Goal: Communication & Community: Answer question/provide support

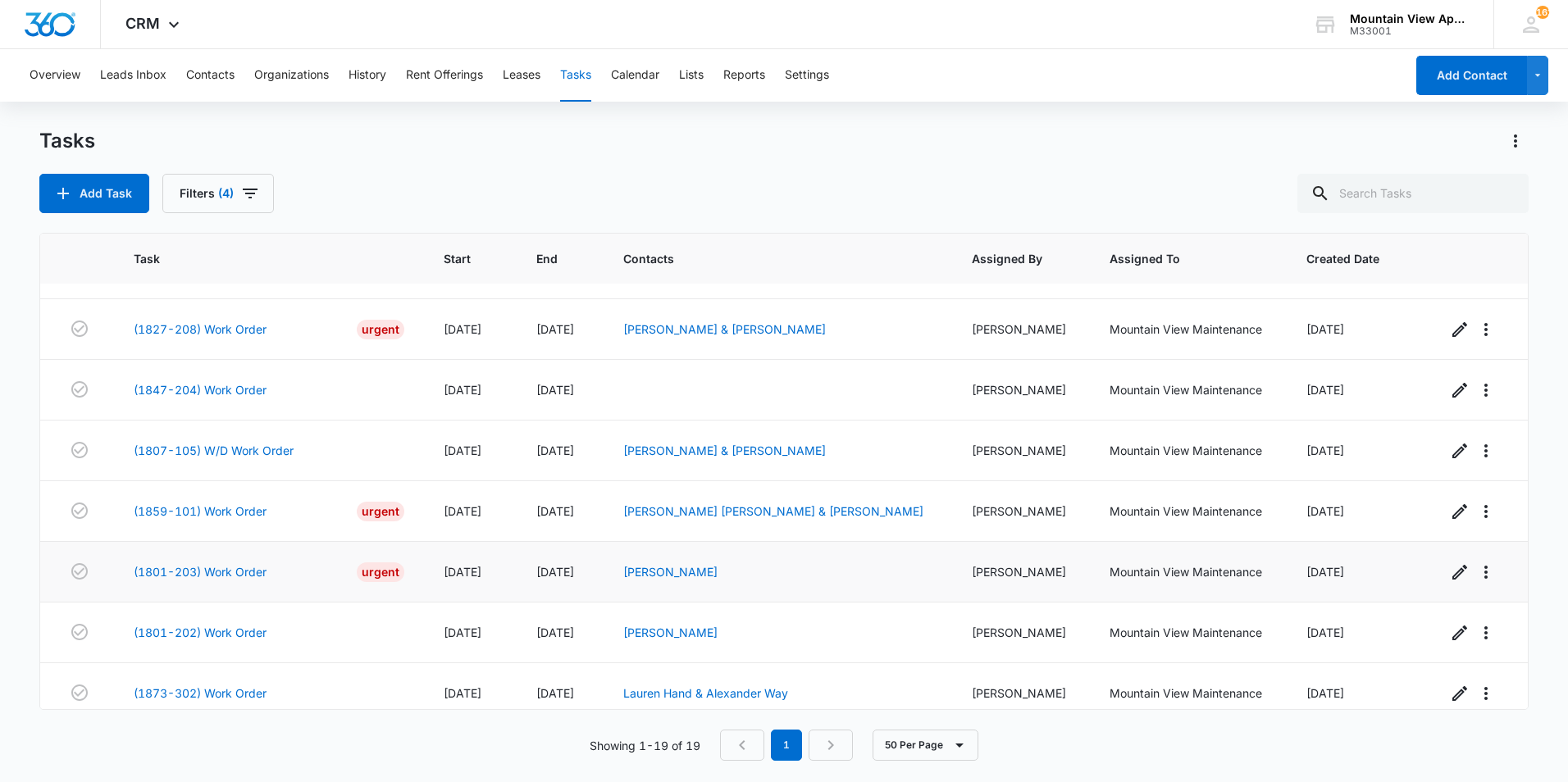
scroll to position [727, 0]
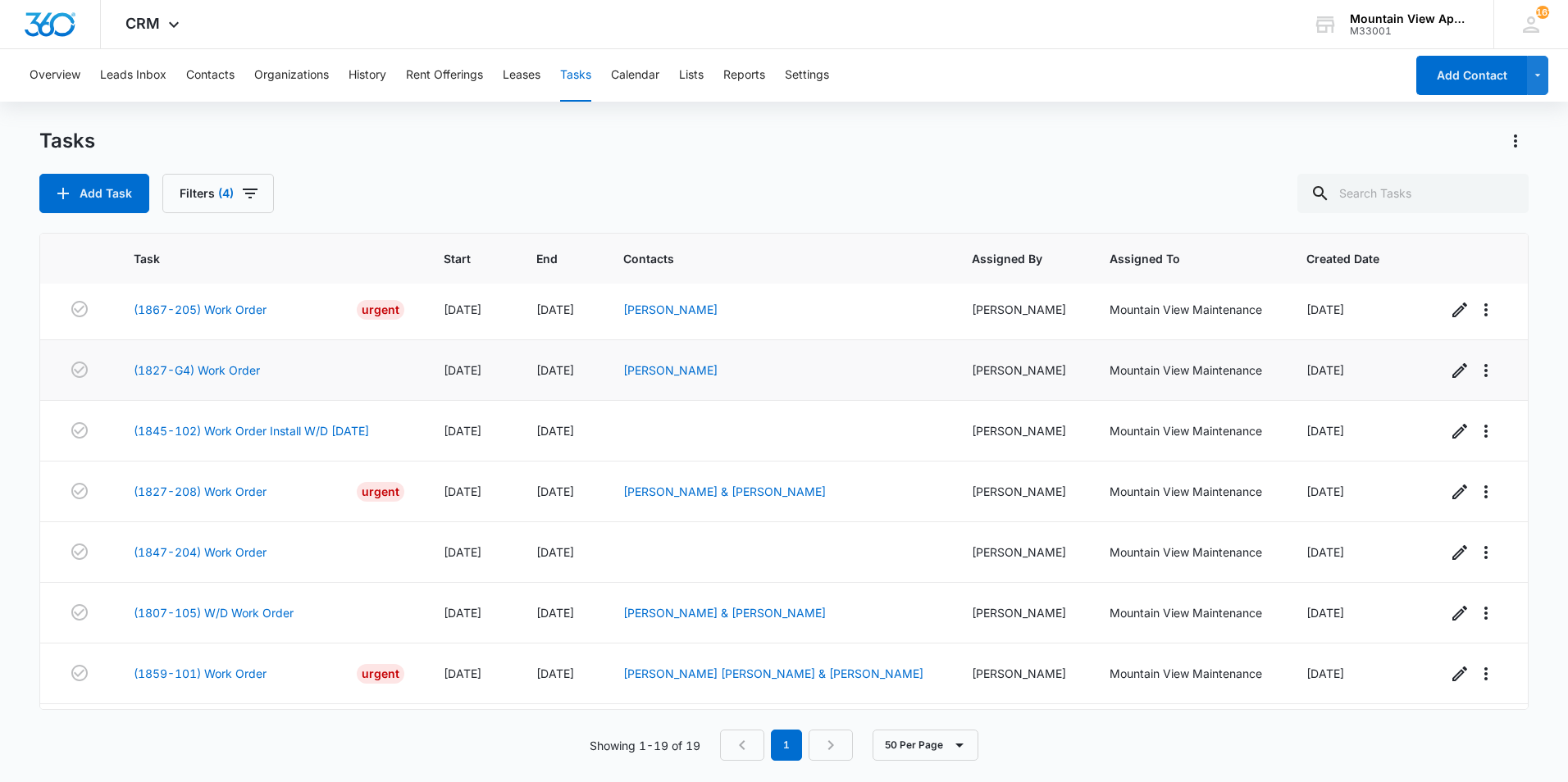
scroll to position [727, 0]
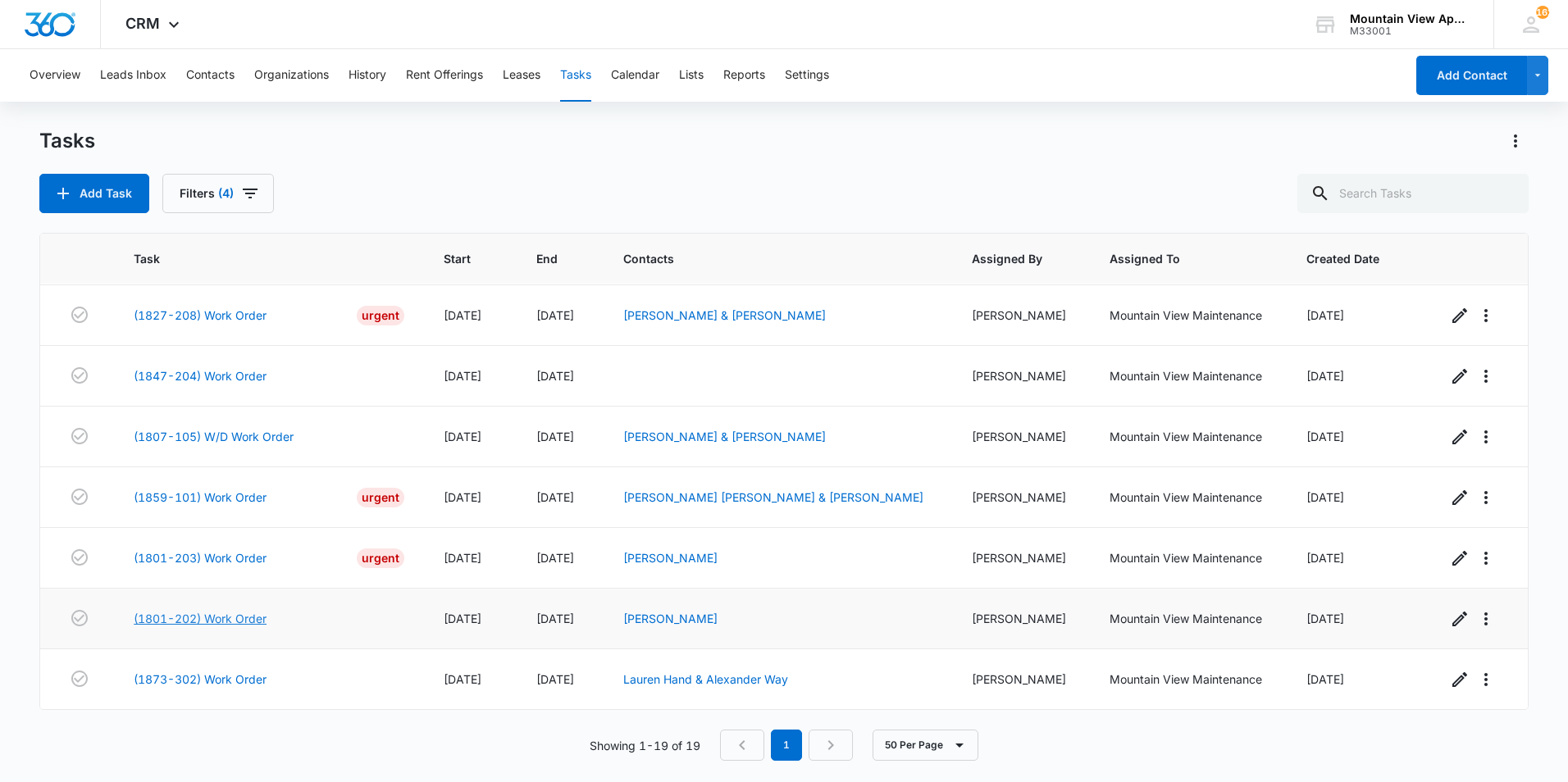
click at [238, 620] on link "(1801-202) Work Order" at bounding box center [200, 618] width 133 height 17
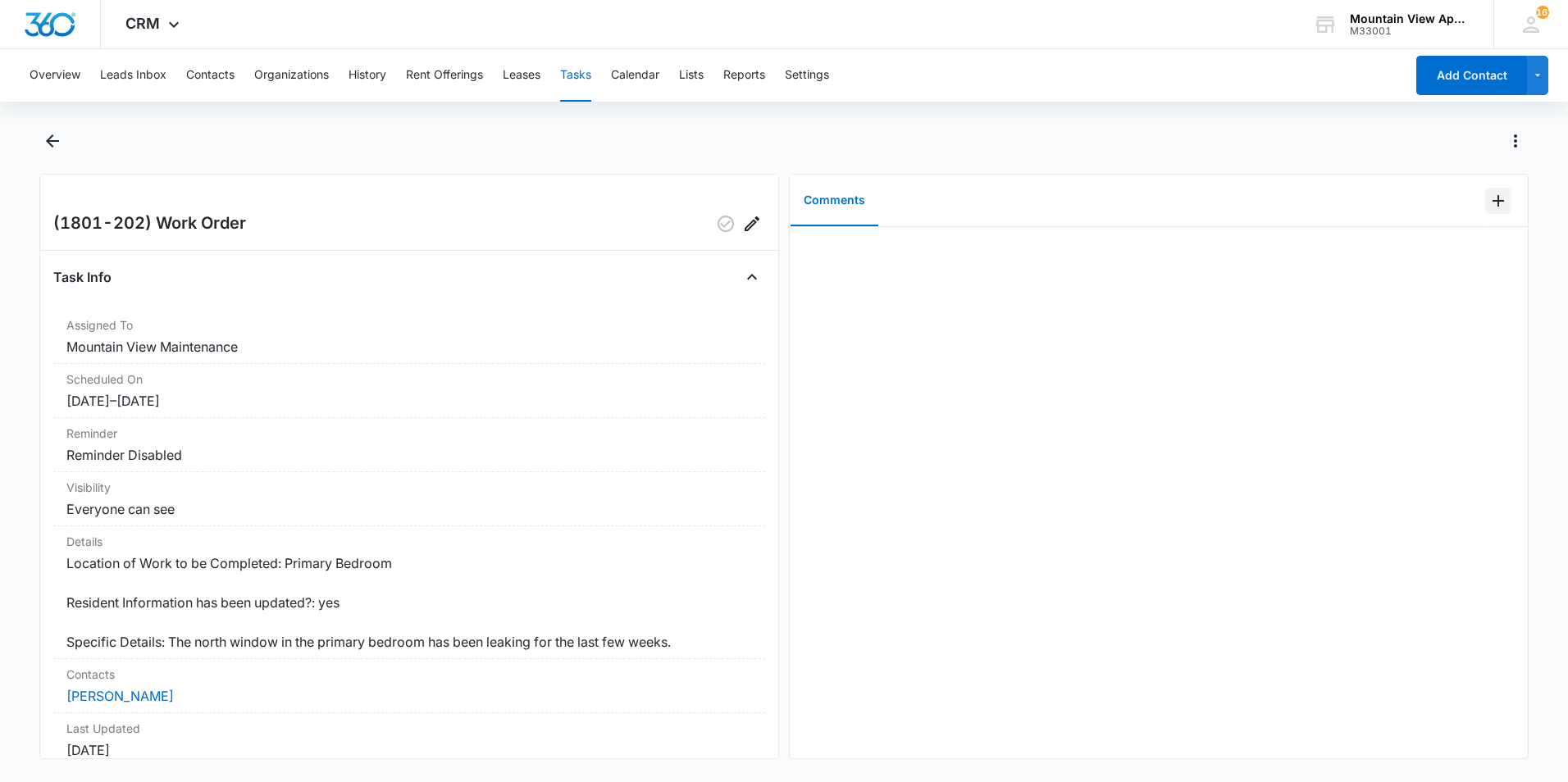
click at [1488, 204] on icon "Add Comment" at bounding box center [1498, 200] width 20 height 20
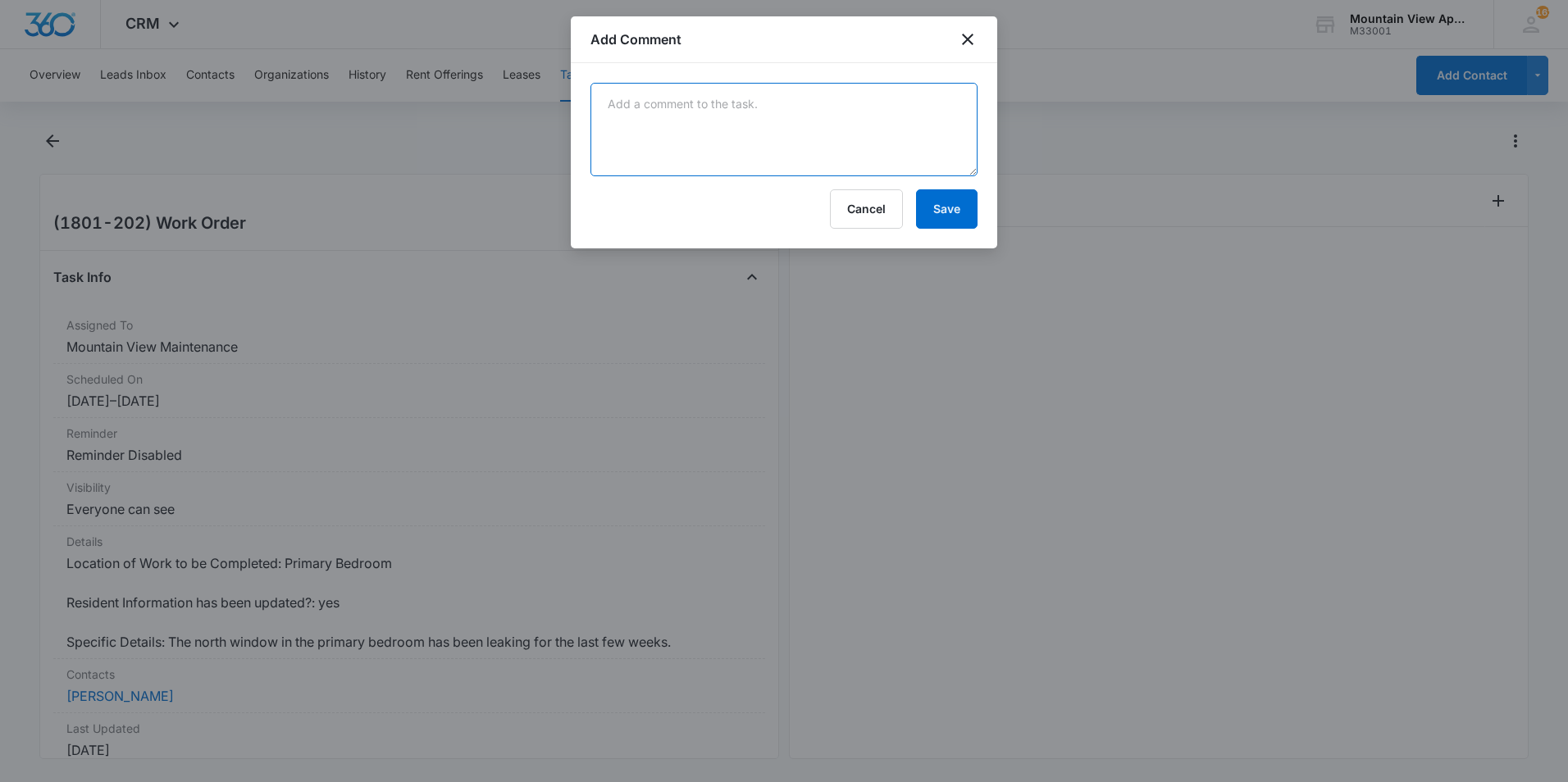
click at [921, 130] on textarea at bounding box center [784, 130] width 387 height 93
type textarea "Manny's crew will be here Monday morning 9/15."
click at [943, 214] on button "Save" at bounding box center [947, 209] width 61 height 39
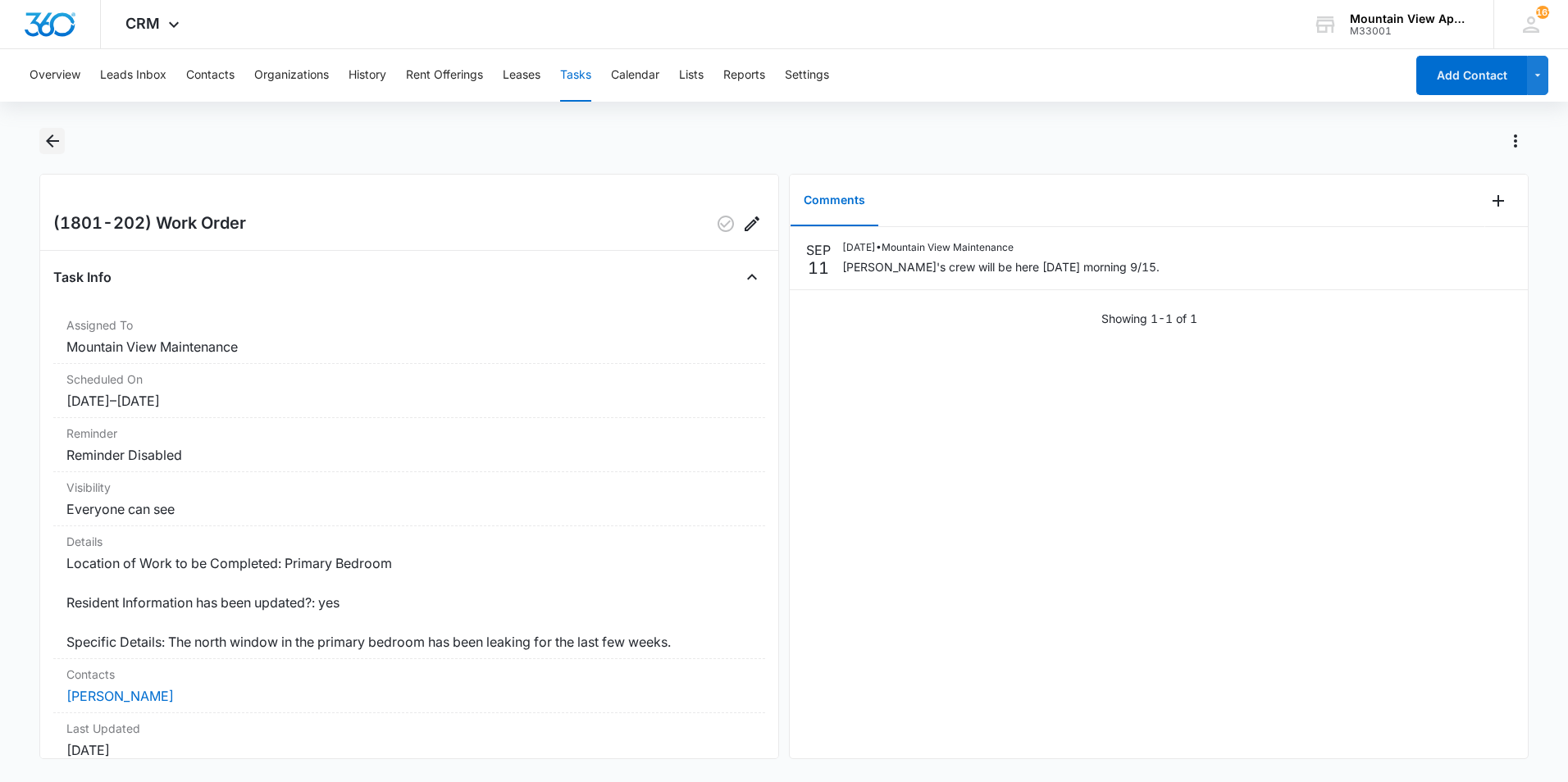
click at [54, 142] on icon "Back" at bounding box center [52, 140] width 13 height 13
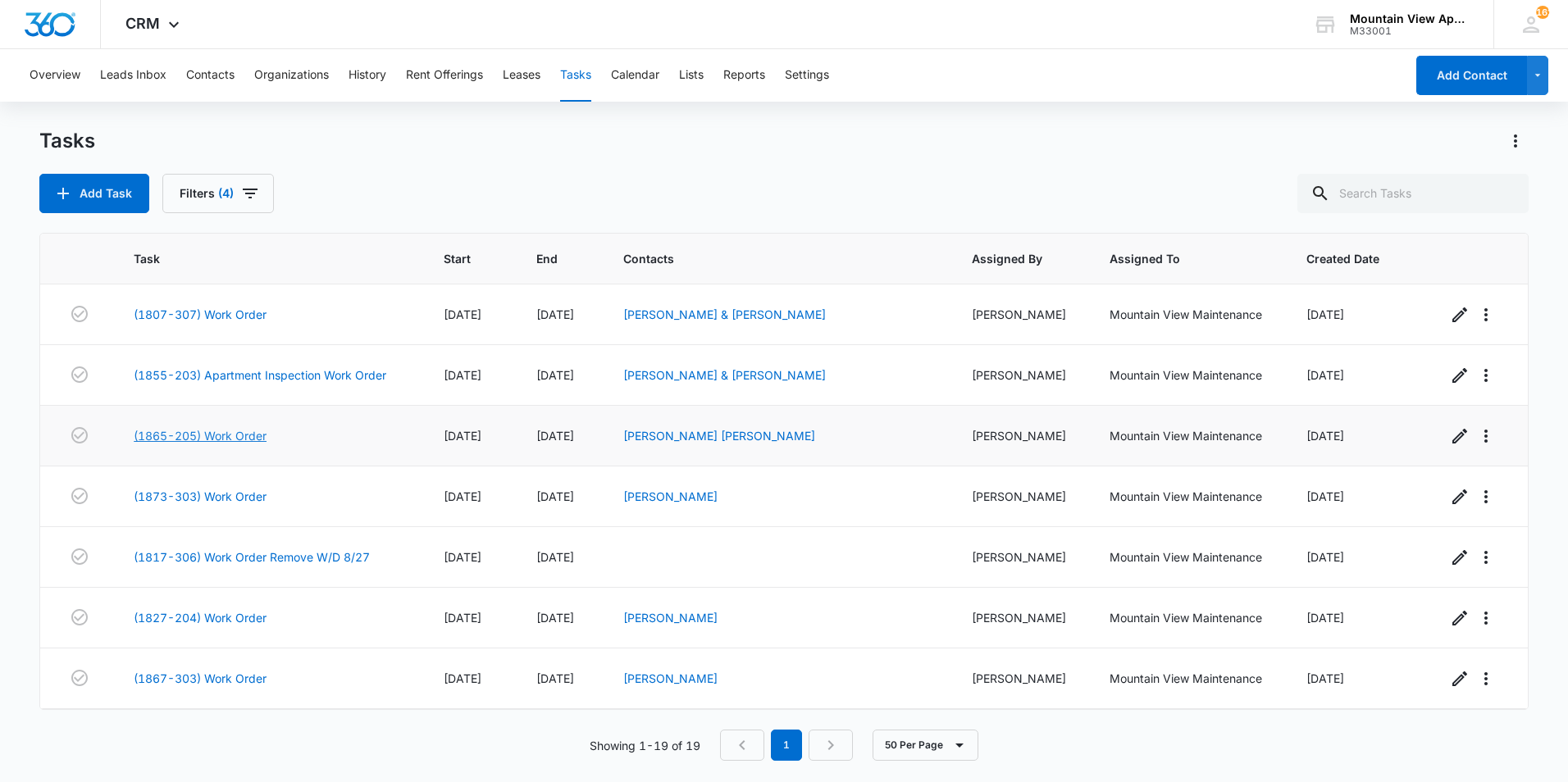
click at [245, 436] on link "(1865-205) Work Order" at bounding box center [200, 436] width 133 height 17
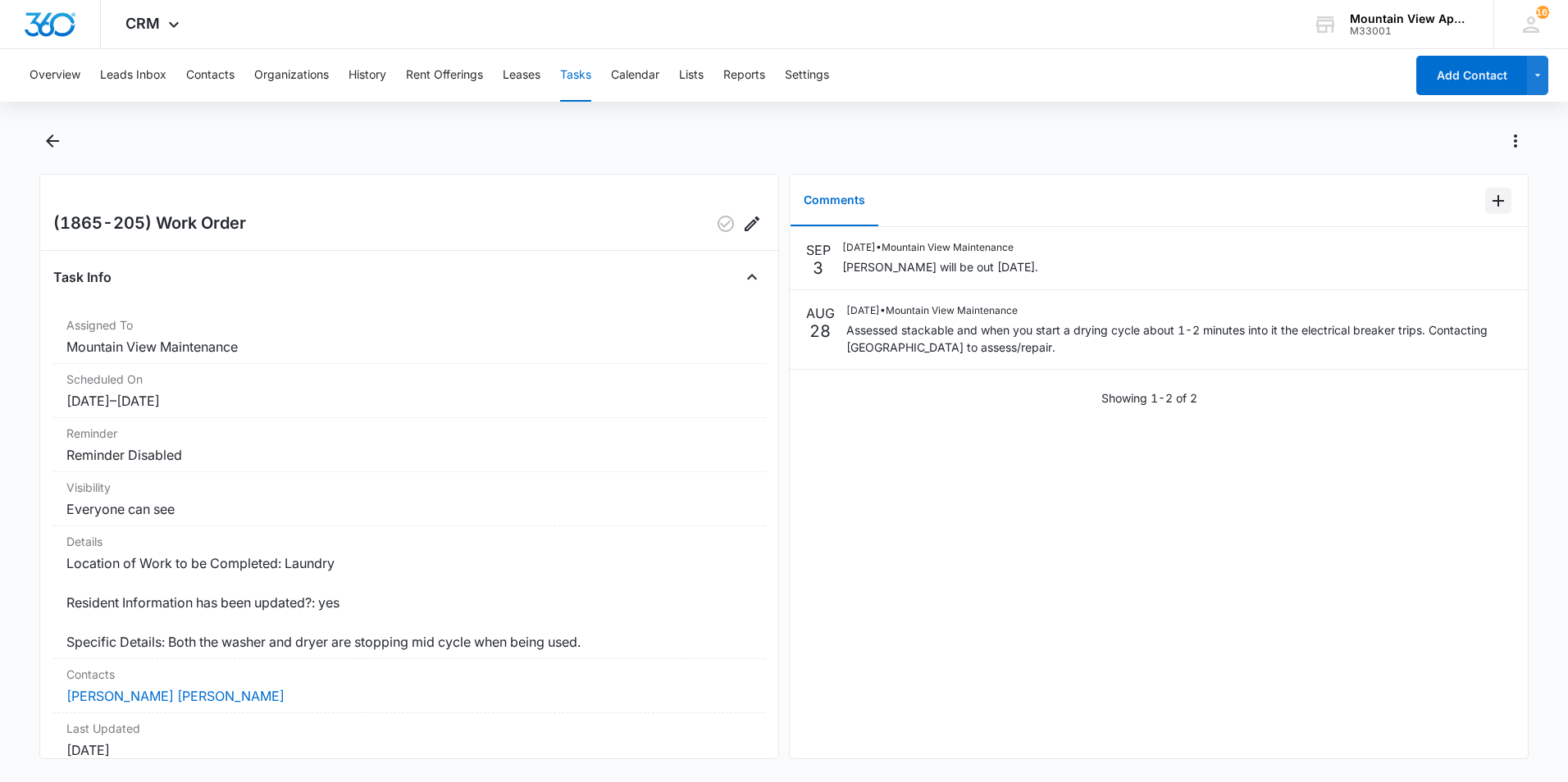
click at [1488, 203] on icon "Add Comment" at bounding box center [1498, 200] width 20 height 20
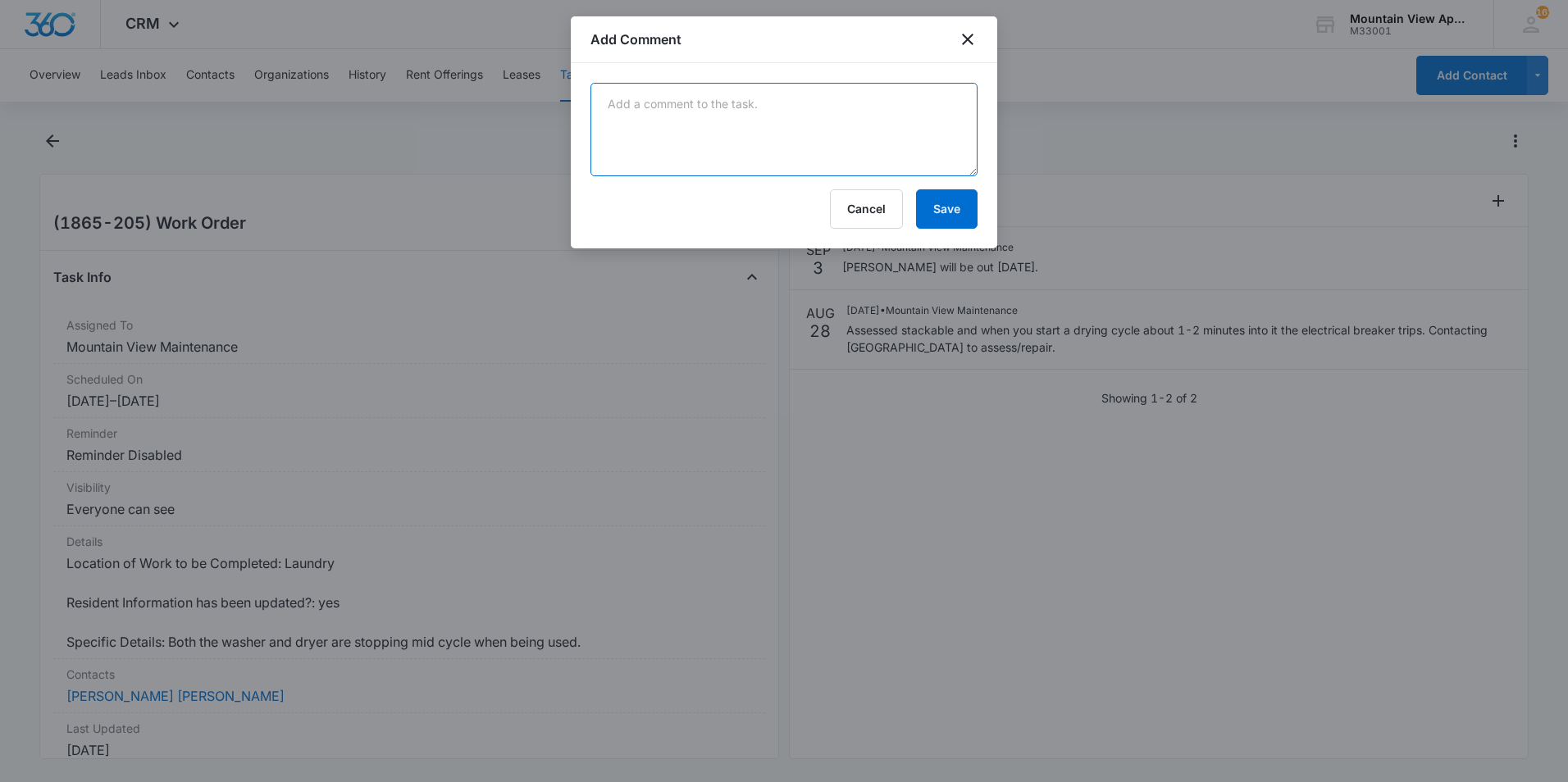
click at [918, 131] on textarea at bounding box center [784, 130] width 387 height 93
type textarea "Stackable is fixed and confirmed with tenant that it's working fine."
click at [938, 212] on button "Save" at bounding box center [947, 209] width 61 height 39
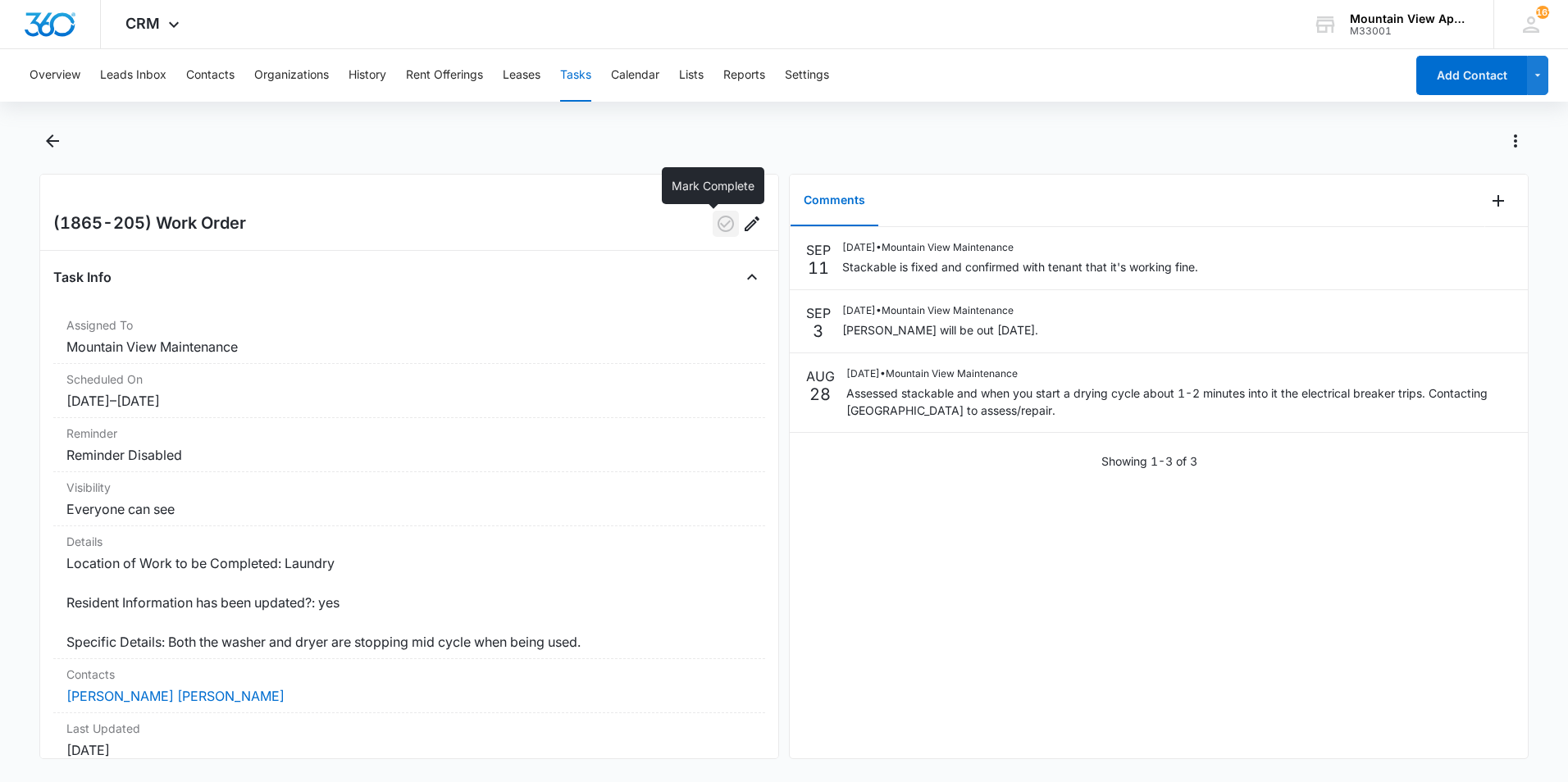
click at [718, 226] on icon "button" at bounding box center [725, 223] width 16 height 16
click at [59, 141] on icon "Back" at bounding box center [52, 140] width 13 height 13
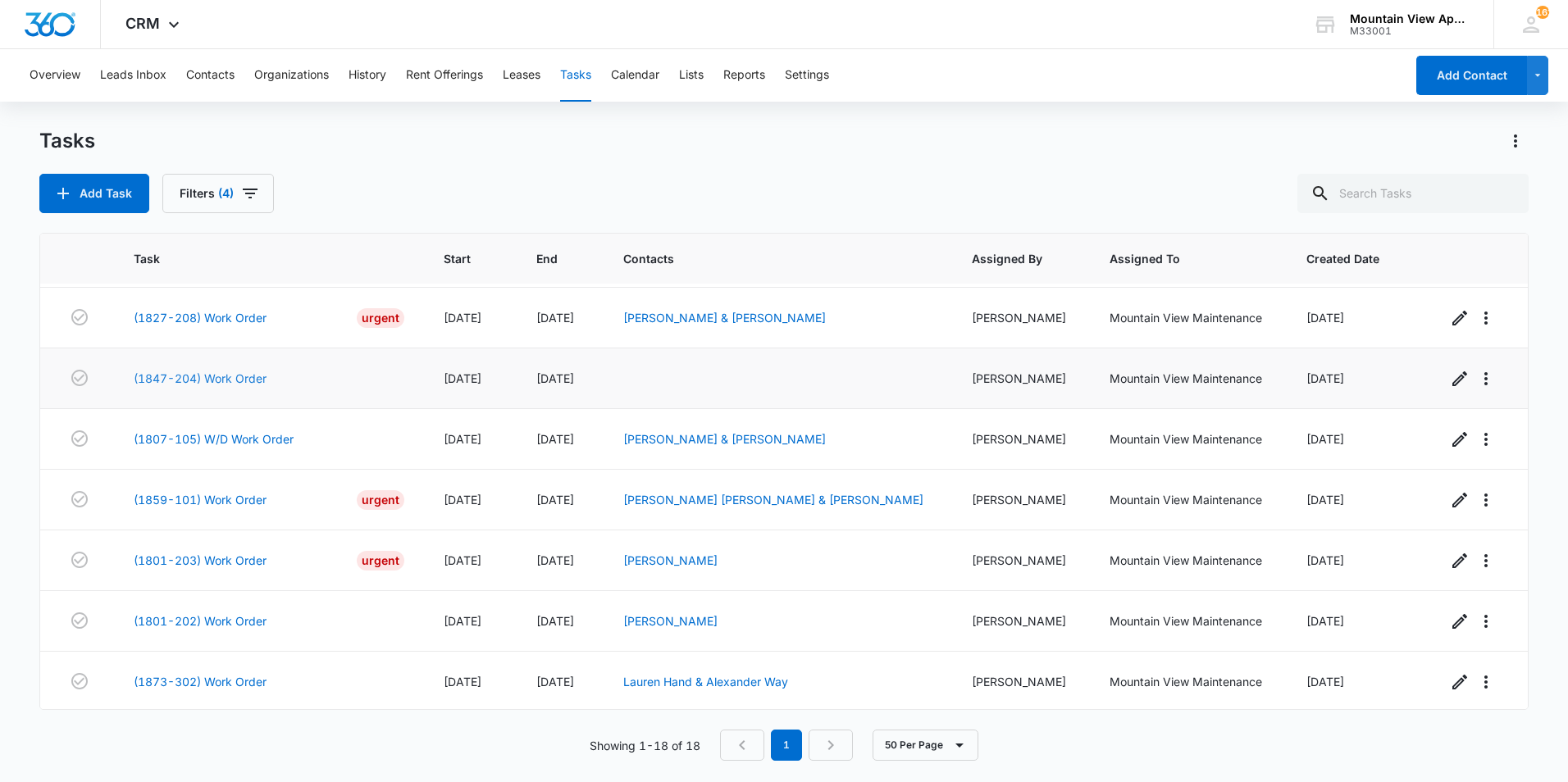
scroll to position [667, 0]
click at [227, 558] on link "(1801-203) Work Order" at bounding box center [200, 558] width 133 height 17
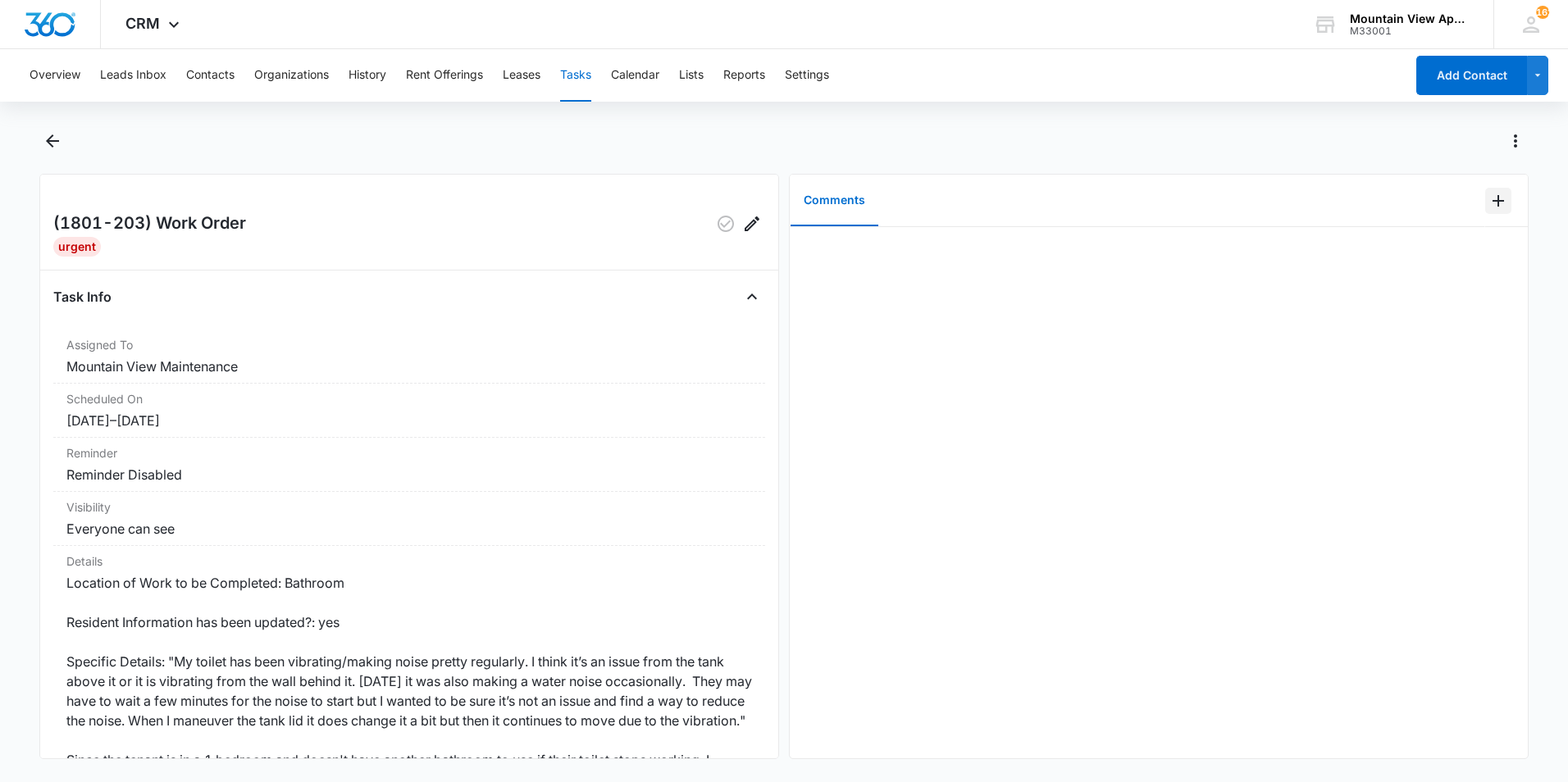
click at [1488, 199] on icon "Add Comment" at bounding box center [1498, 200] width 20 height 20
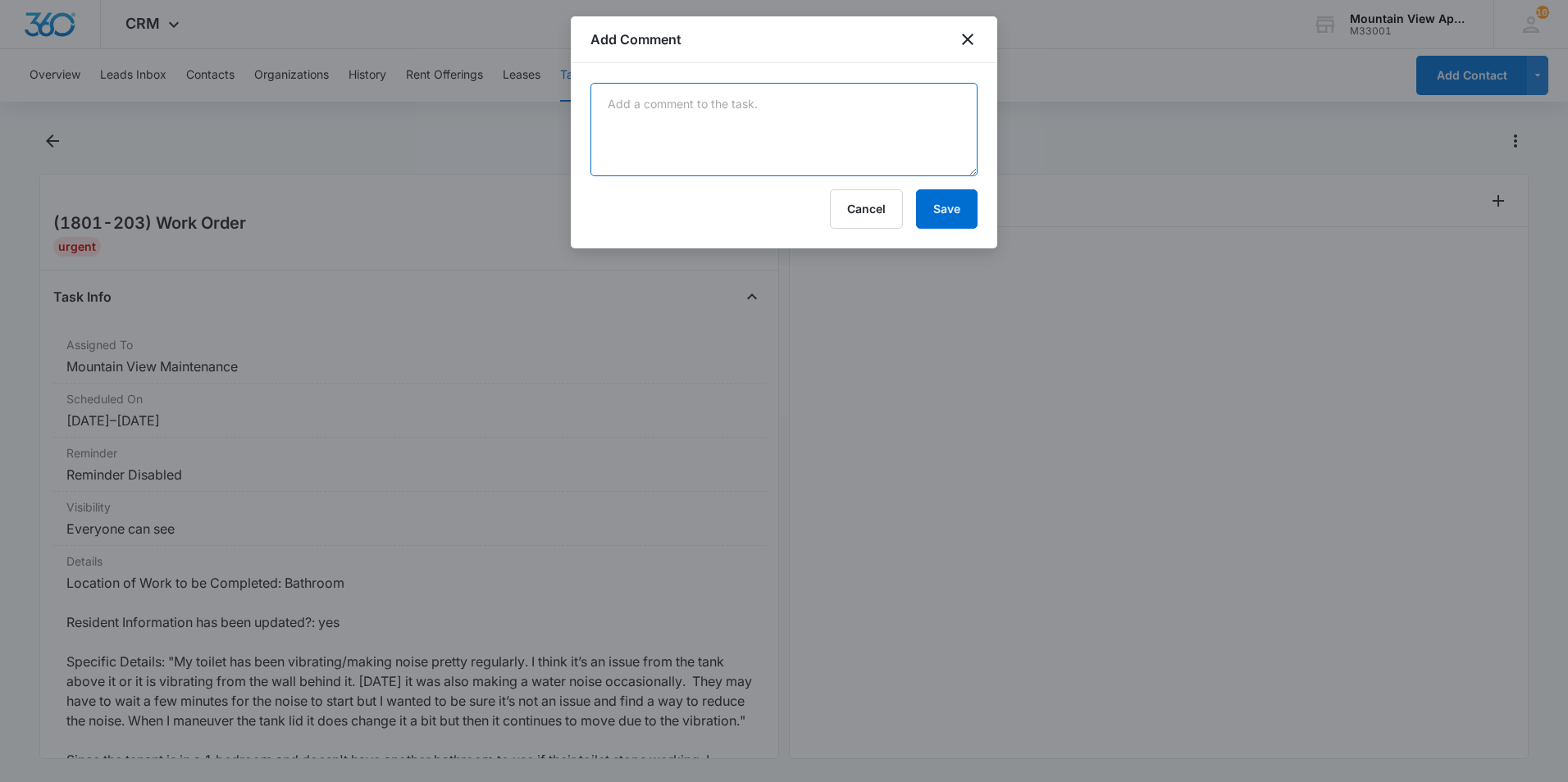
click at [934, 127] on textarea at bounding box center [784, 130] width 387 height 93
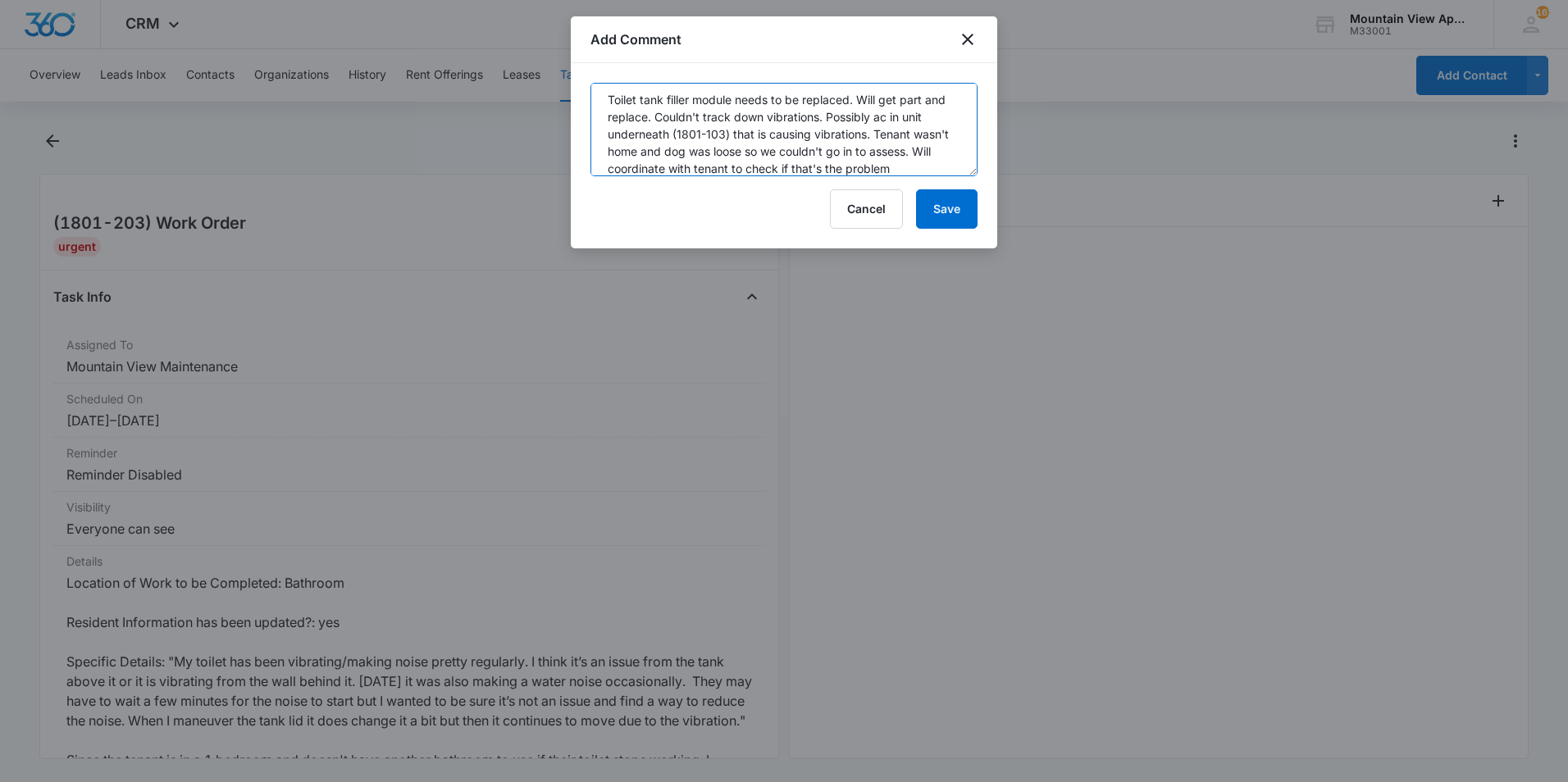
scroll to position [21, 0]
type textarea "Toilet tank filler module needs to be replaced. Will get part and replace. Coul…"
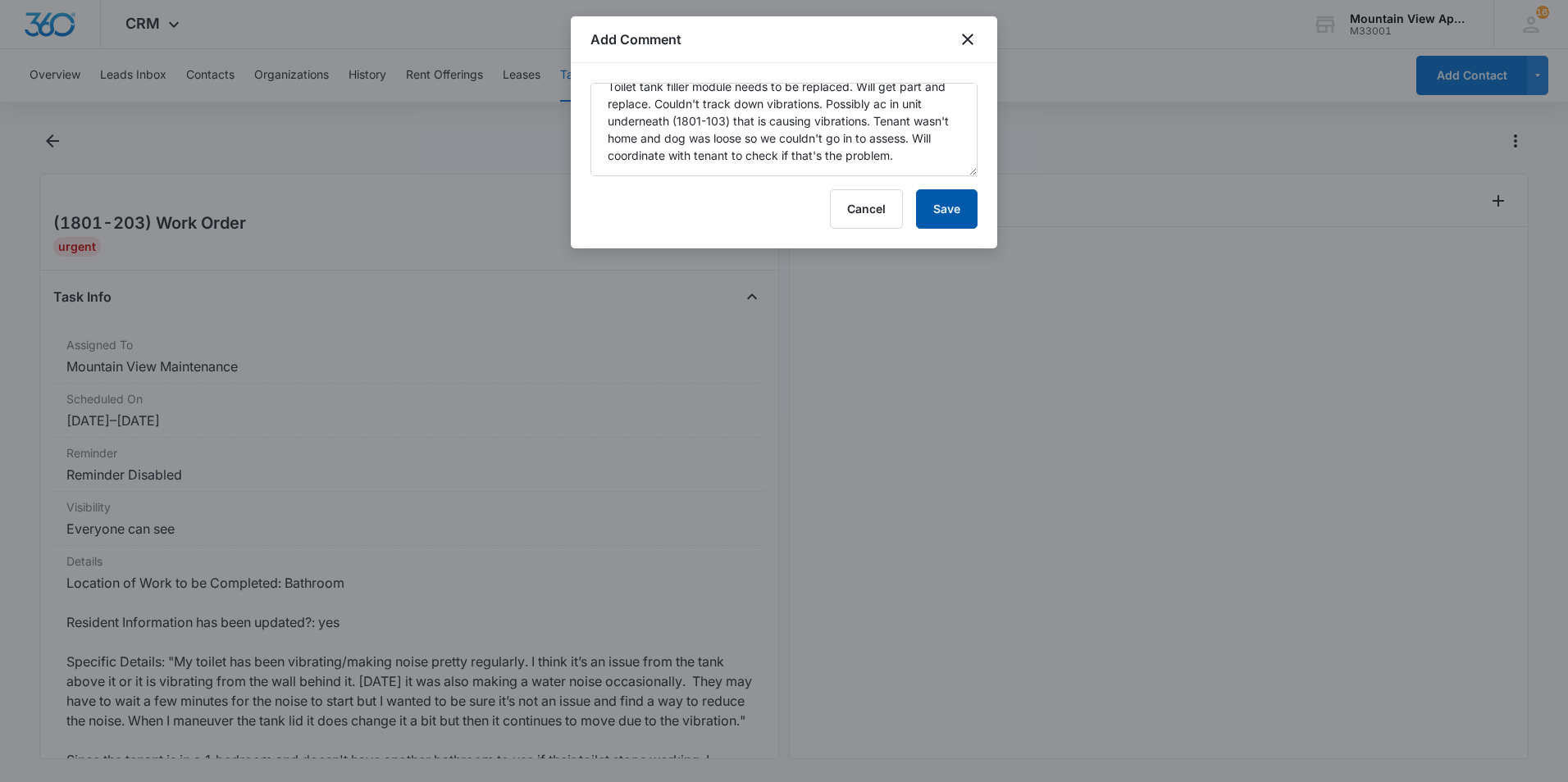
click at [958, 208] on button "Save" at bounding box center [947, 209] width 61 height 39
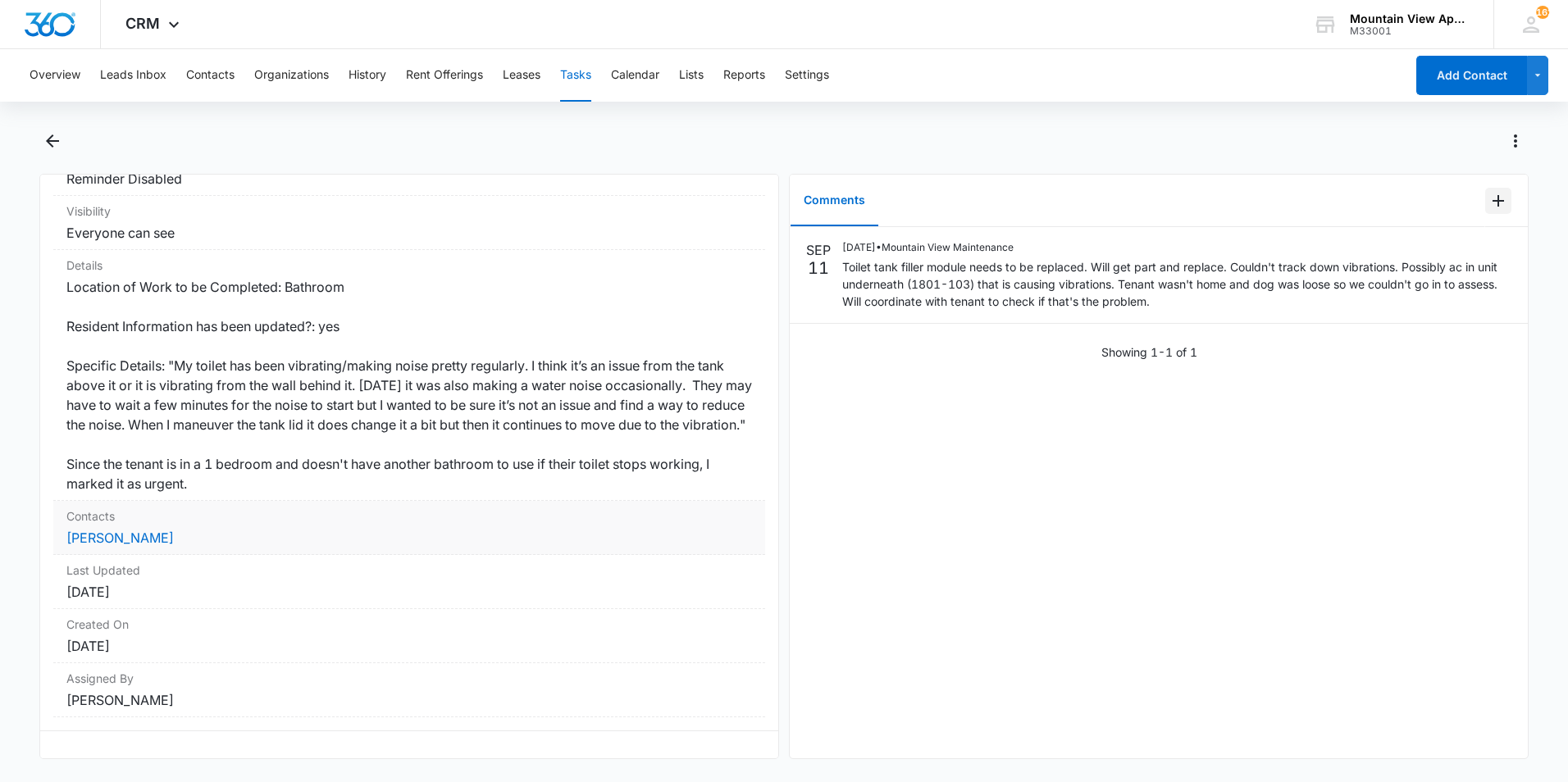
scroll to position [328, 0]
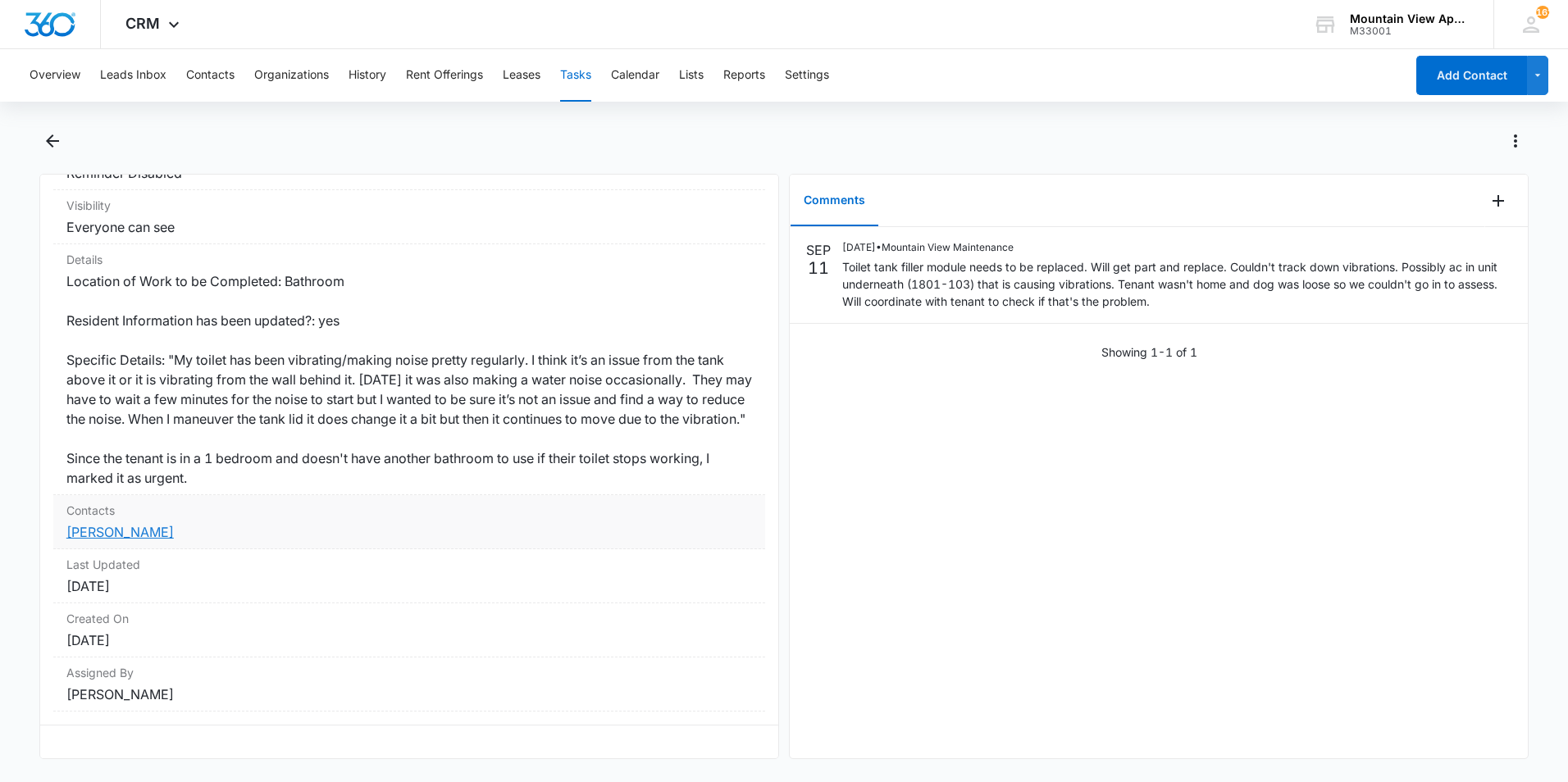
click at [154, 524] on link "[PERSON_NAME]" at bounding box center [120, 532] width 108 height 16
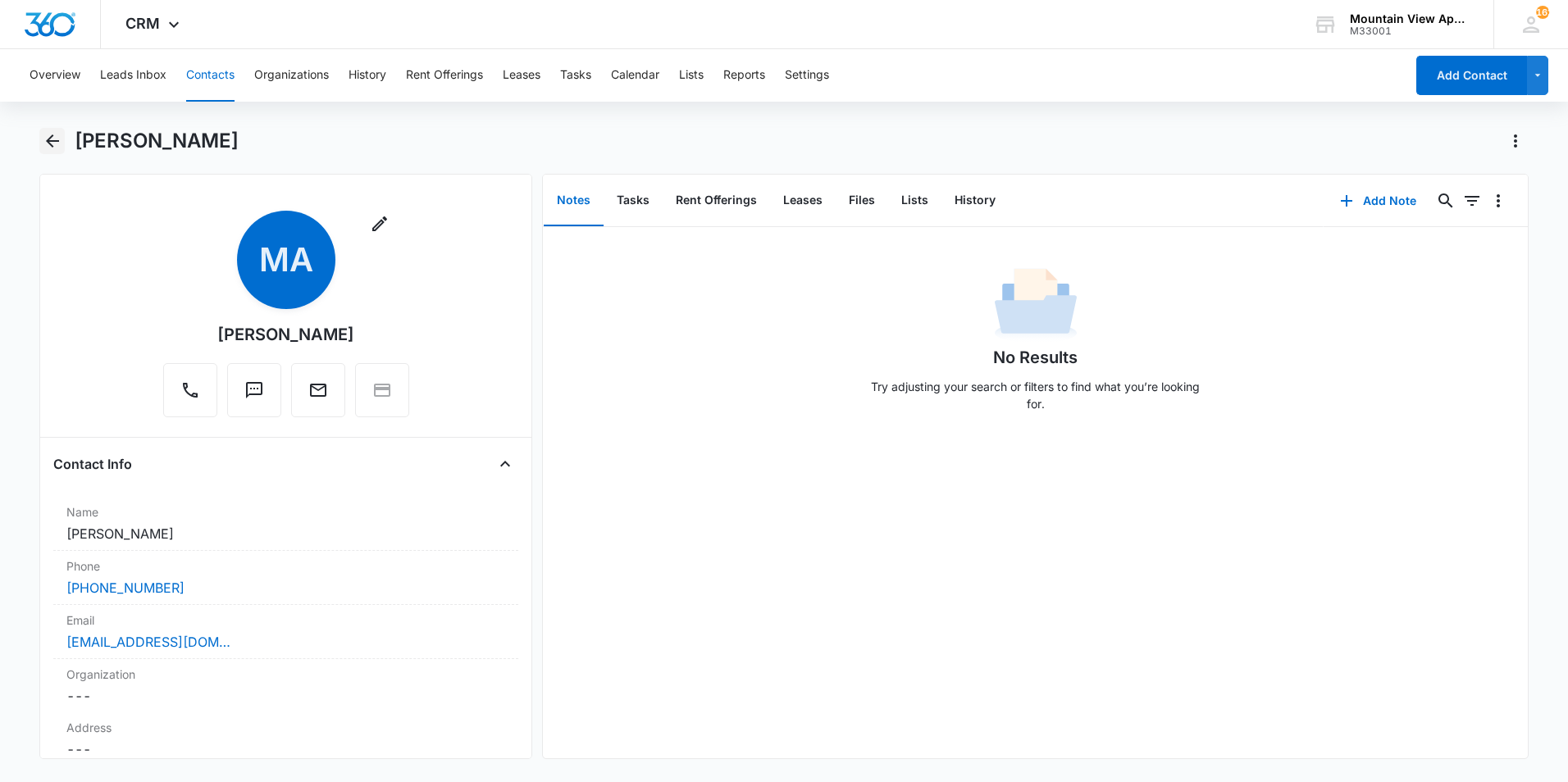
click at [53, 138] on icon "Back" at bounding box center [52, 141] width 20 height 20
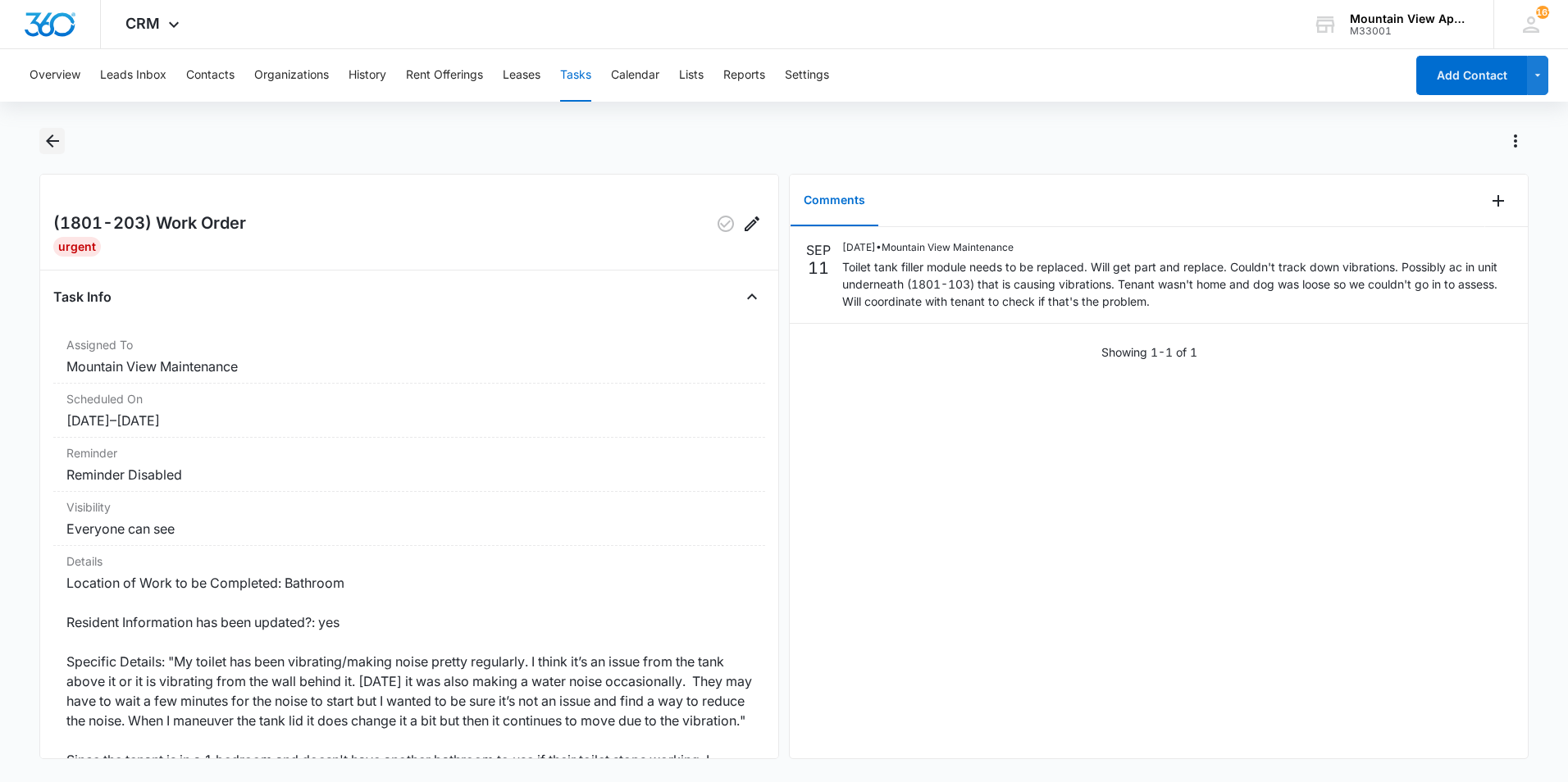
click at [53, 144] on icon "Back" at bounding box center [52, 141] width 20 height 20
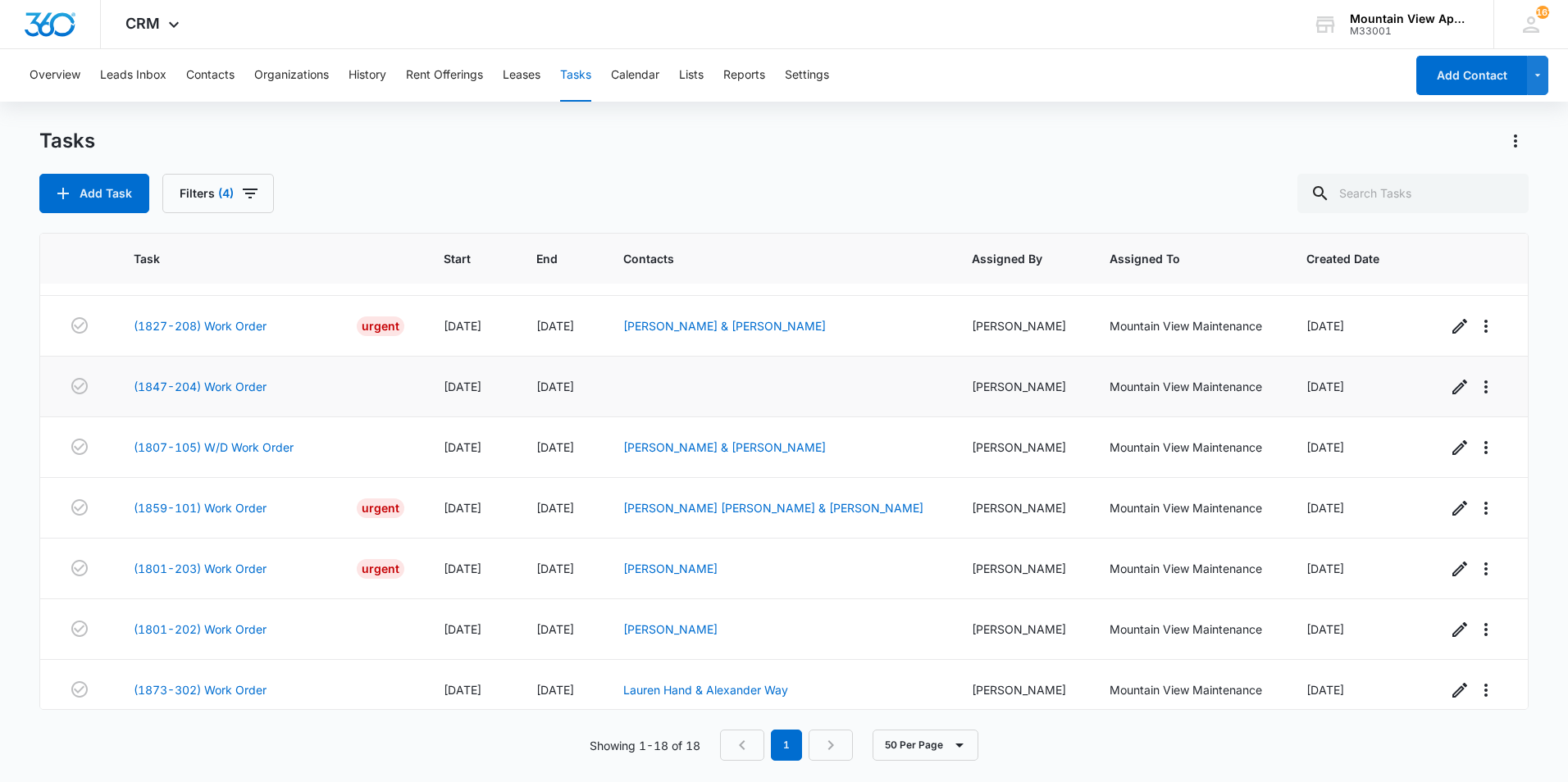
scroll to position [667, 0]
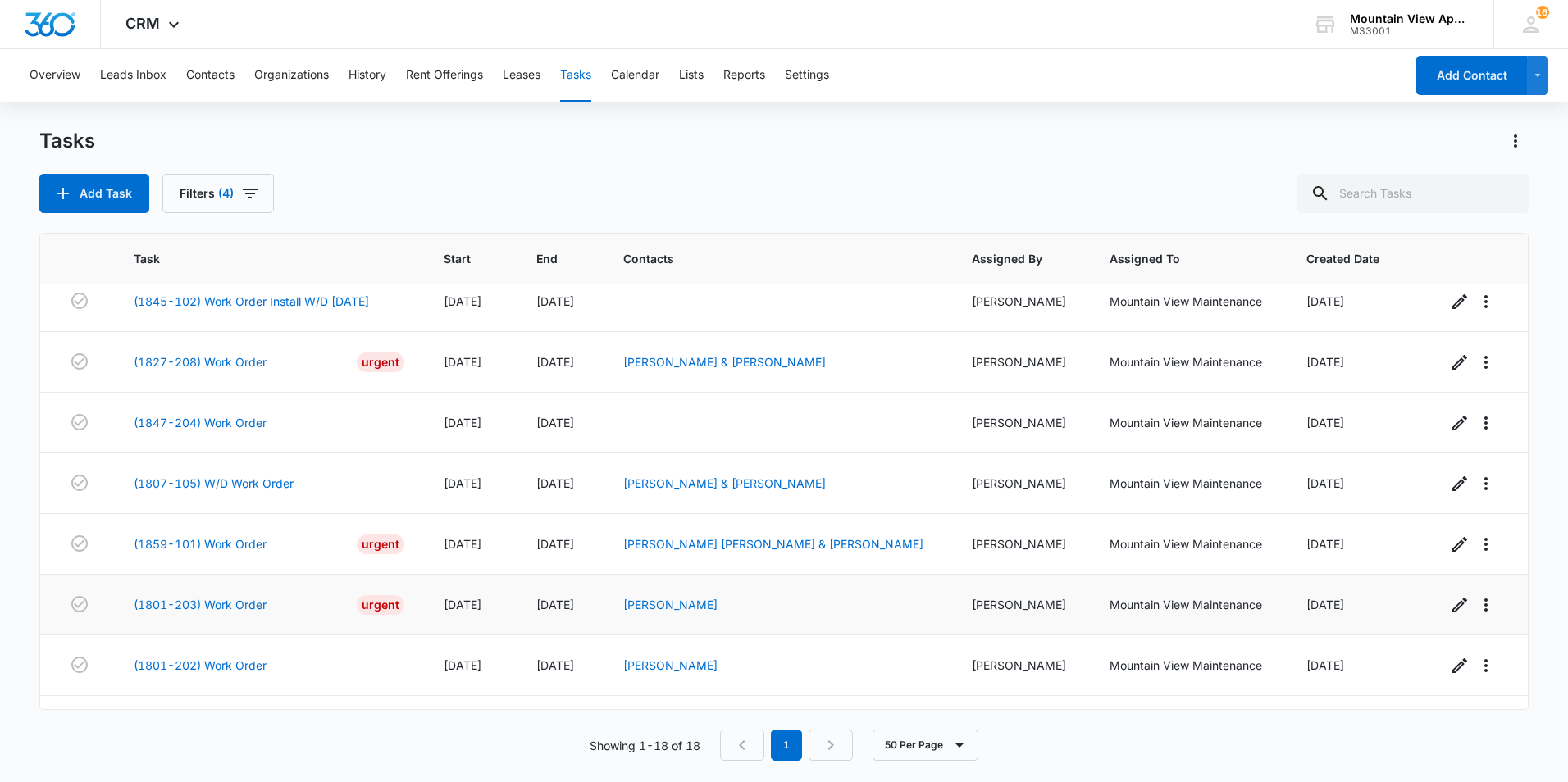
scroll to position [667, 0]
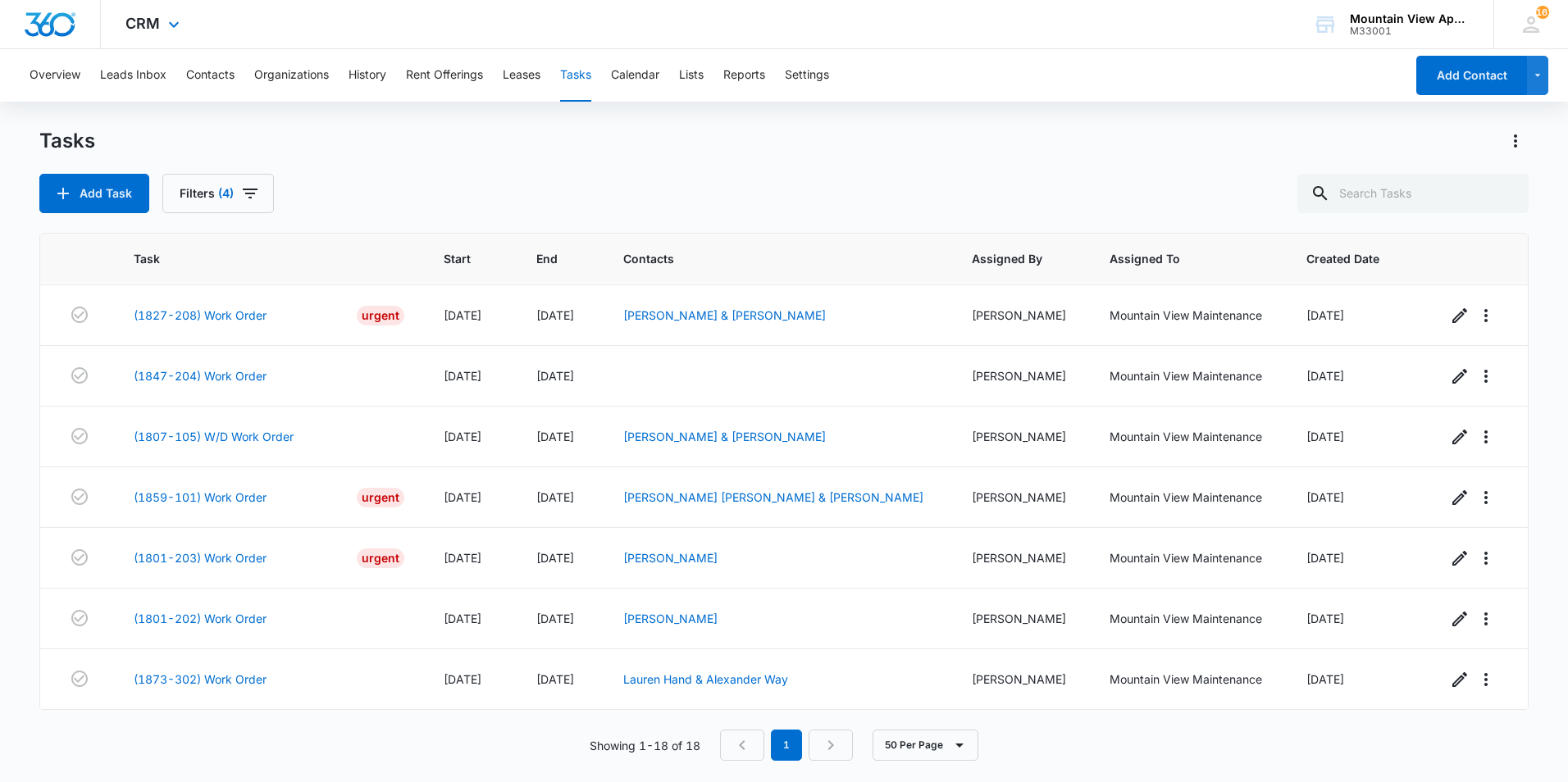
click at [309, 18] on div "CRM Apps Reputation Websites Forms CRM Email Social Content Ads Intelligence Fi…" at bounding box center [784, 25] width 1568 height 49
click at [502, 181] on div "Add Task Filters (4)" at bounding box center [783, 193] width 1489 height 39
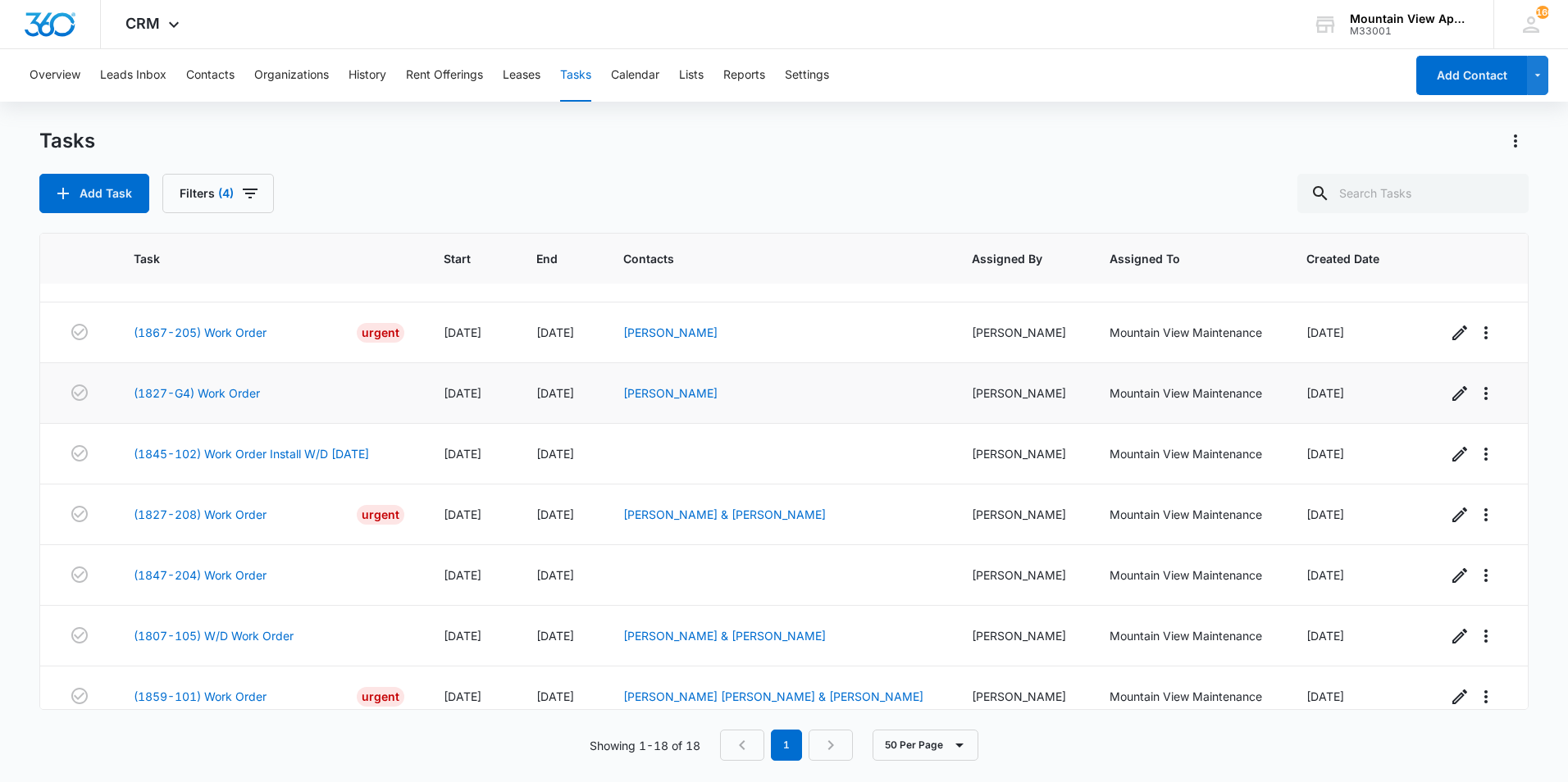
scroll to position [492, 0]
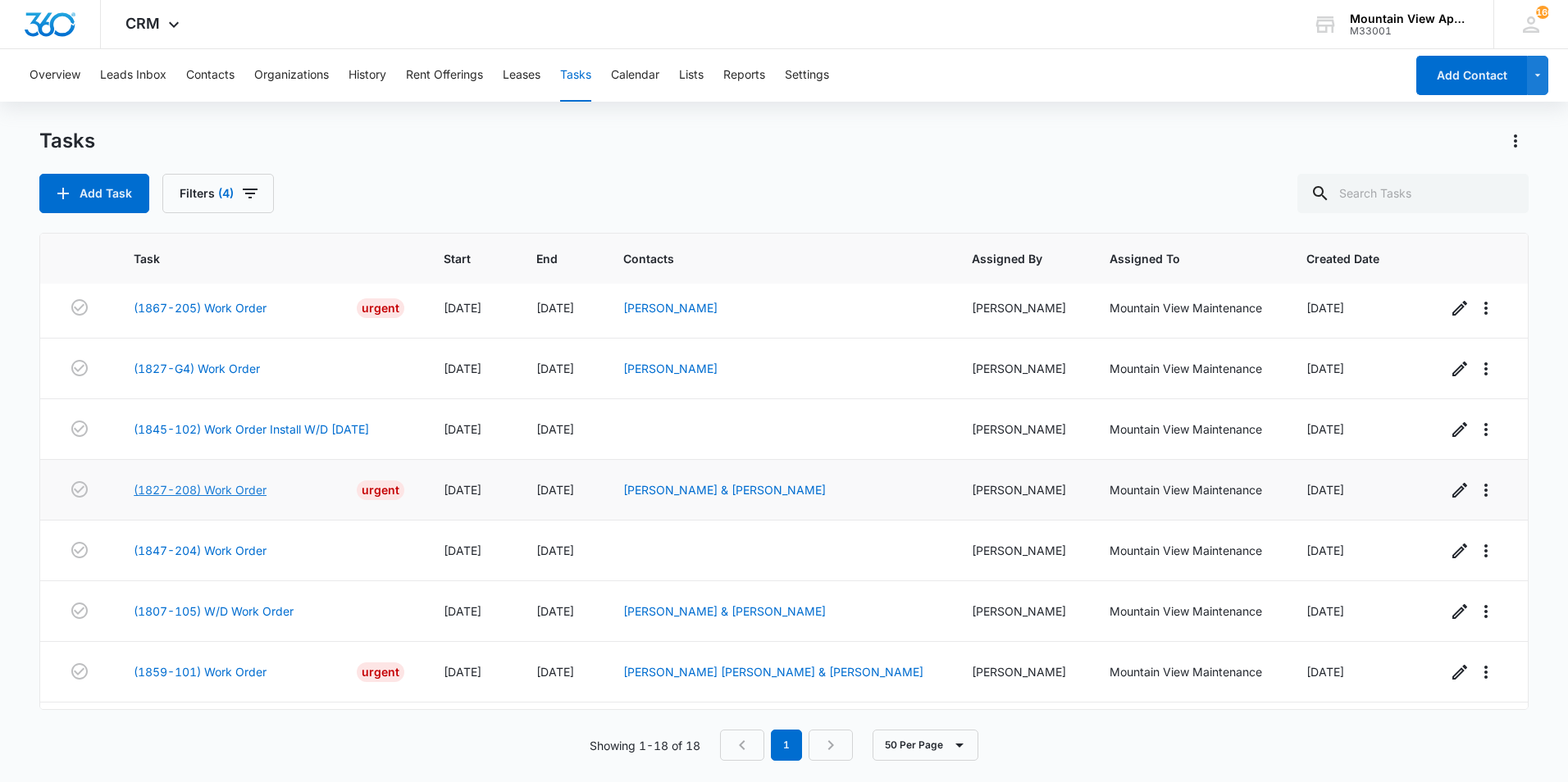
click at [258, 491] on link "(1827-208) Work Order" at bounding box center [200, 489] width 133 height 17
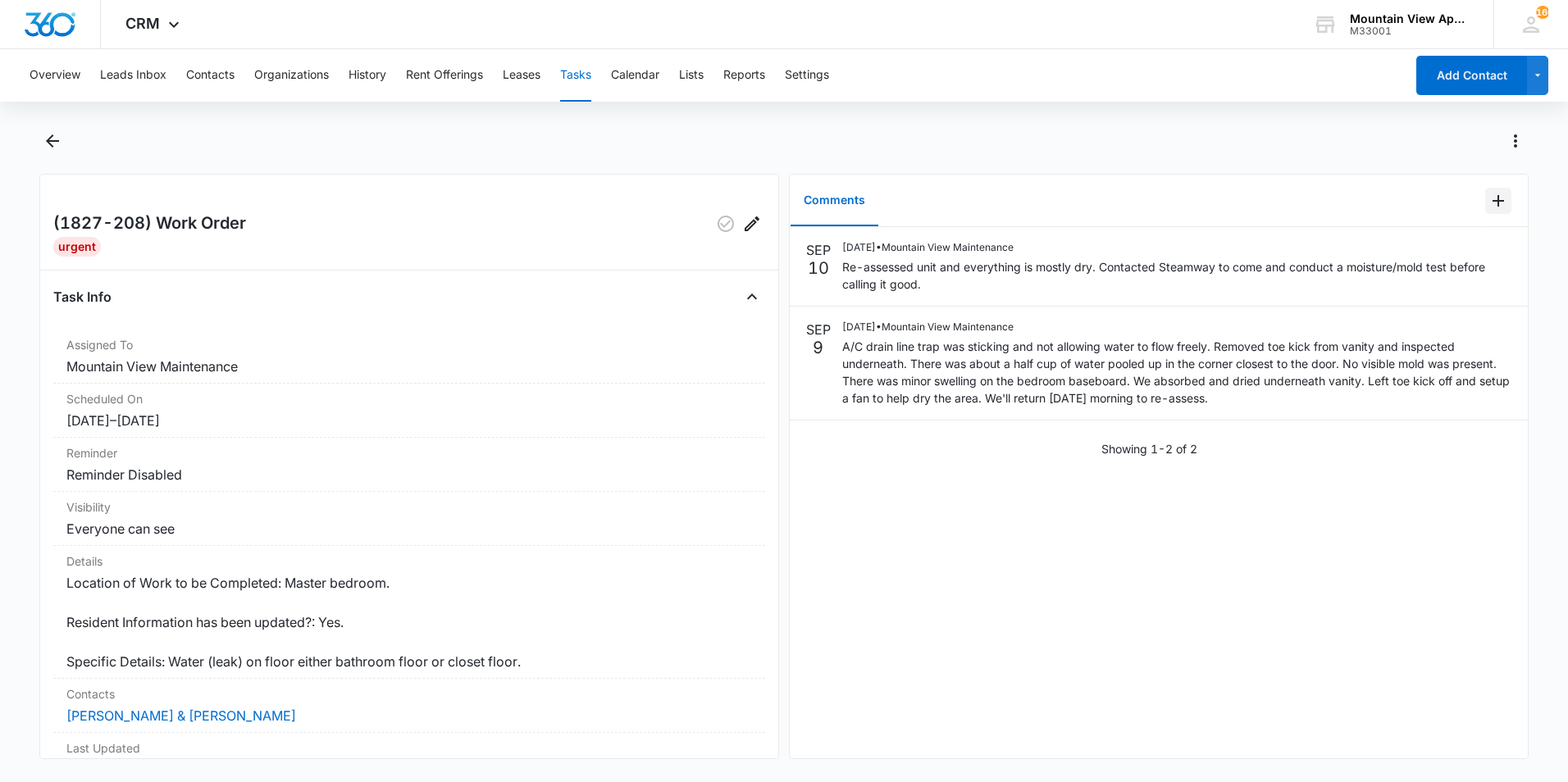
click at [1488, 202] on icon "Add Comment" at bounding box center [1498, 200] width 20 height 20
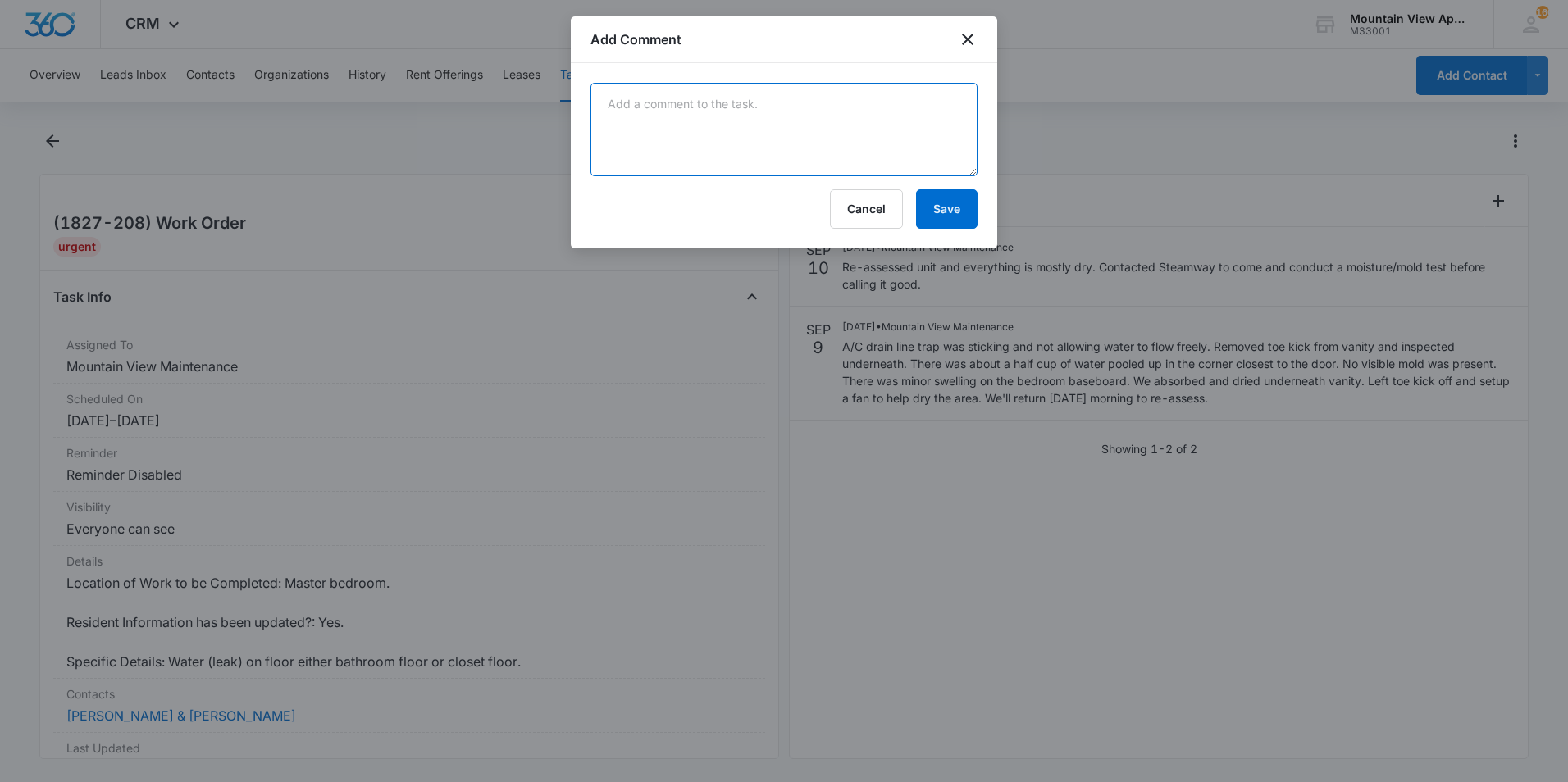
click at [717, 114] on textarea at bounding box center [784, 130] width 387 height 93
type textarea "Steamway will be out [DATE] to conduct moisture/mold test."
click at [940, 210] on button "Save" at bounding box center [947, 209] width 61 height 39
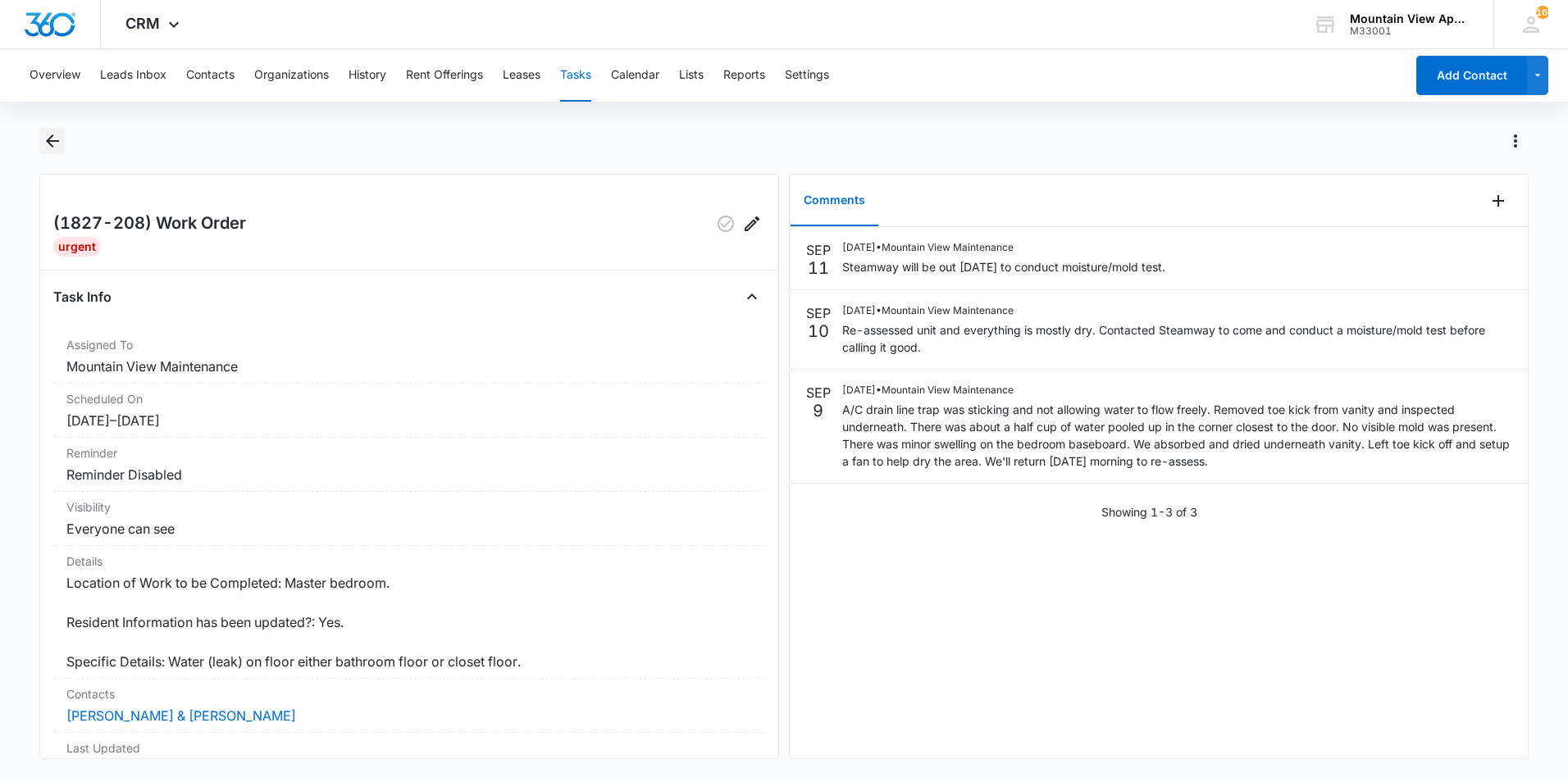
click at [49, 140] on icon "Back" at bounding box center [52, 140] width 13 height 13
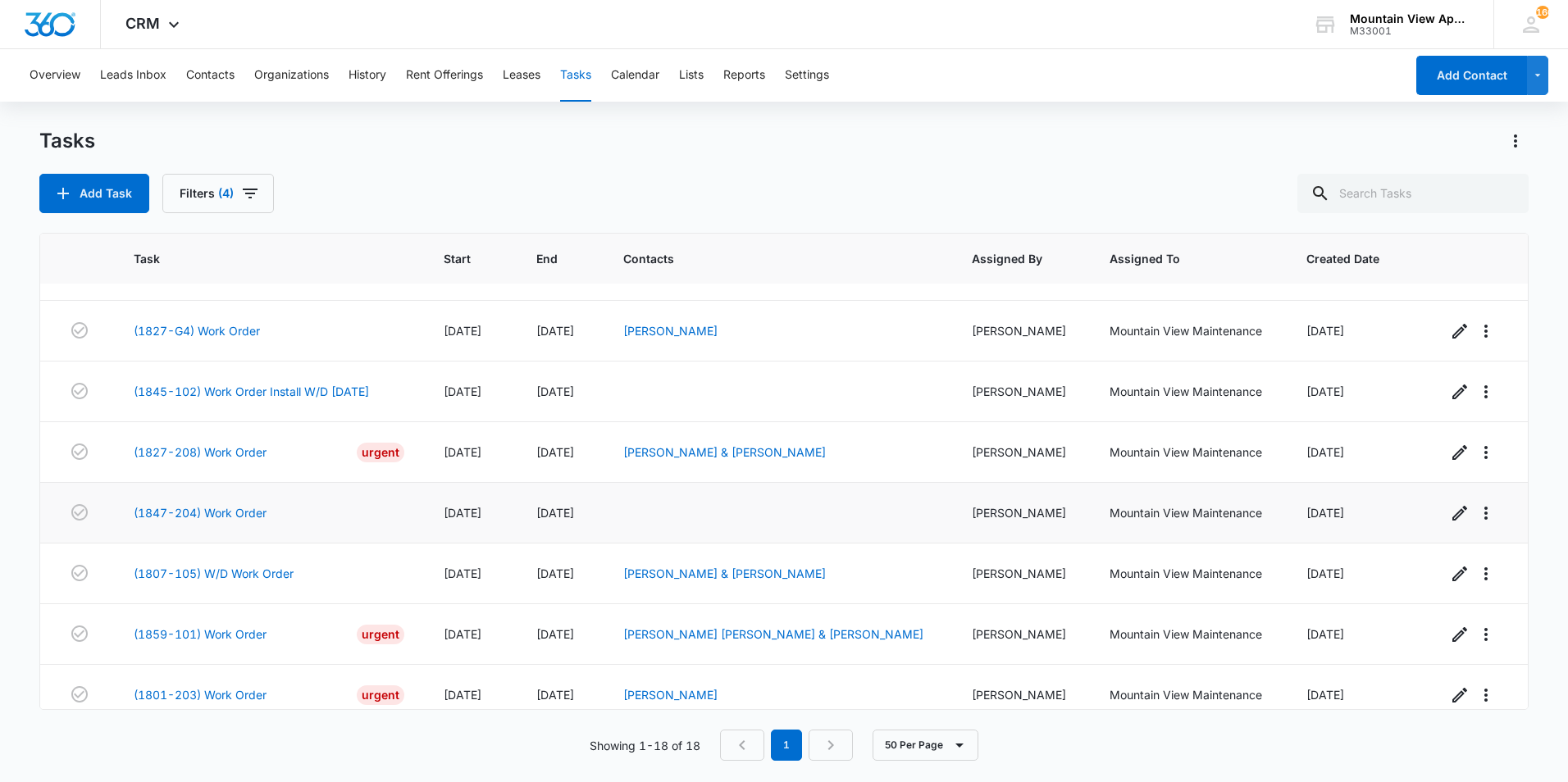
scroll to position [492, 0]
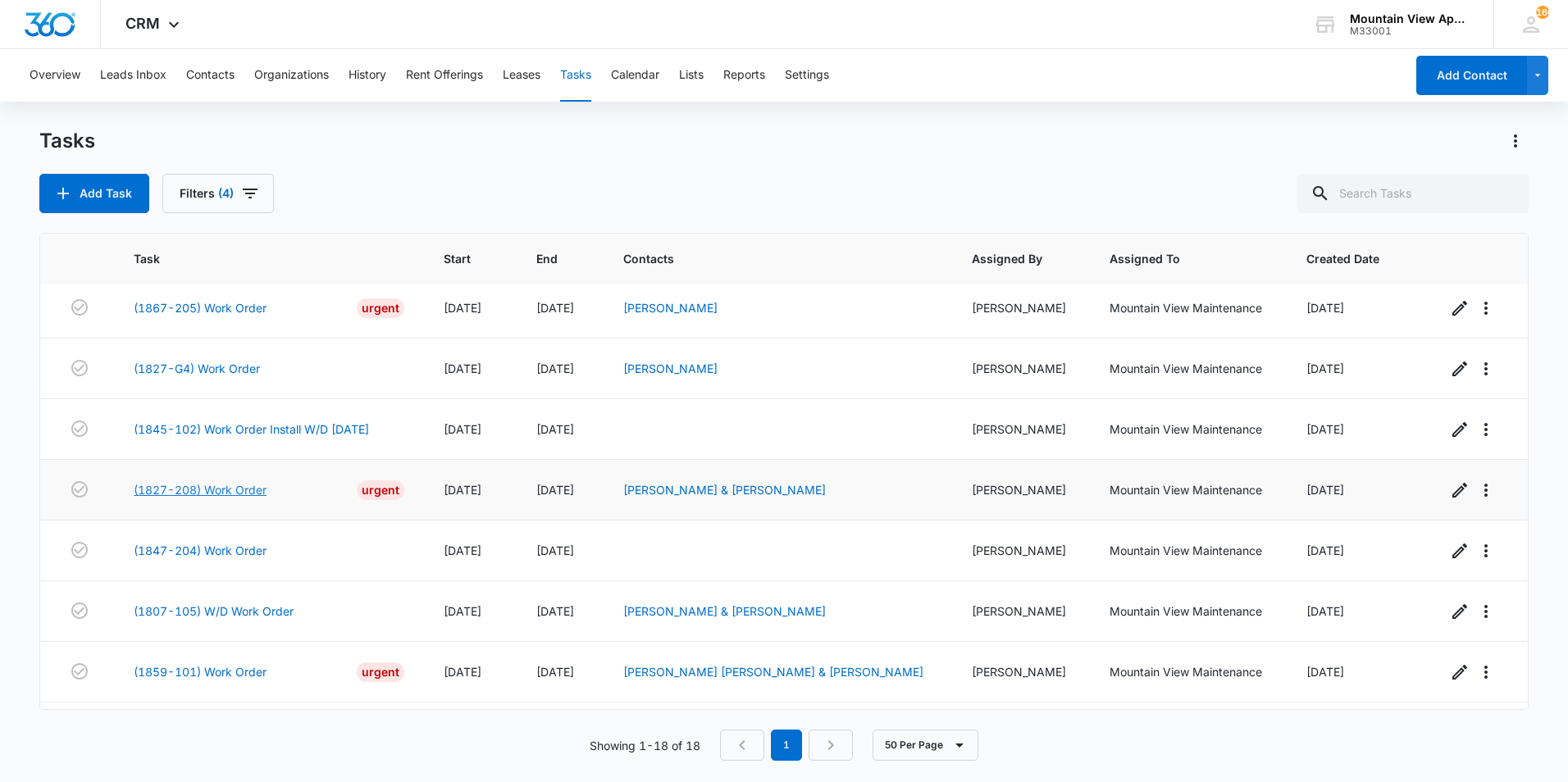
click at [258, 487] on link "(1827-208) Work Order" at bounding box center [200, 489] width 133 height 17
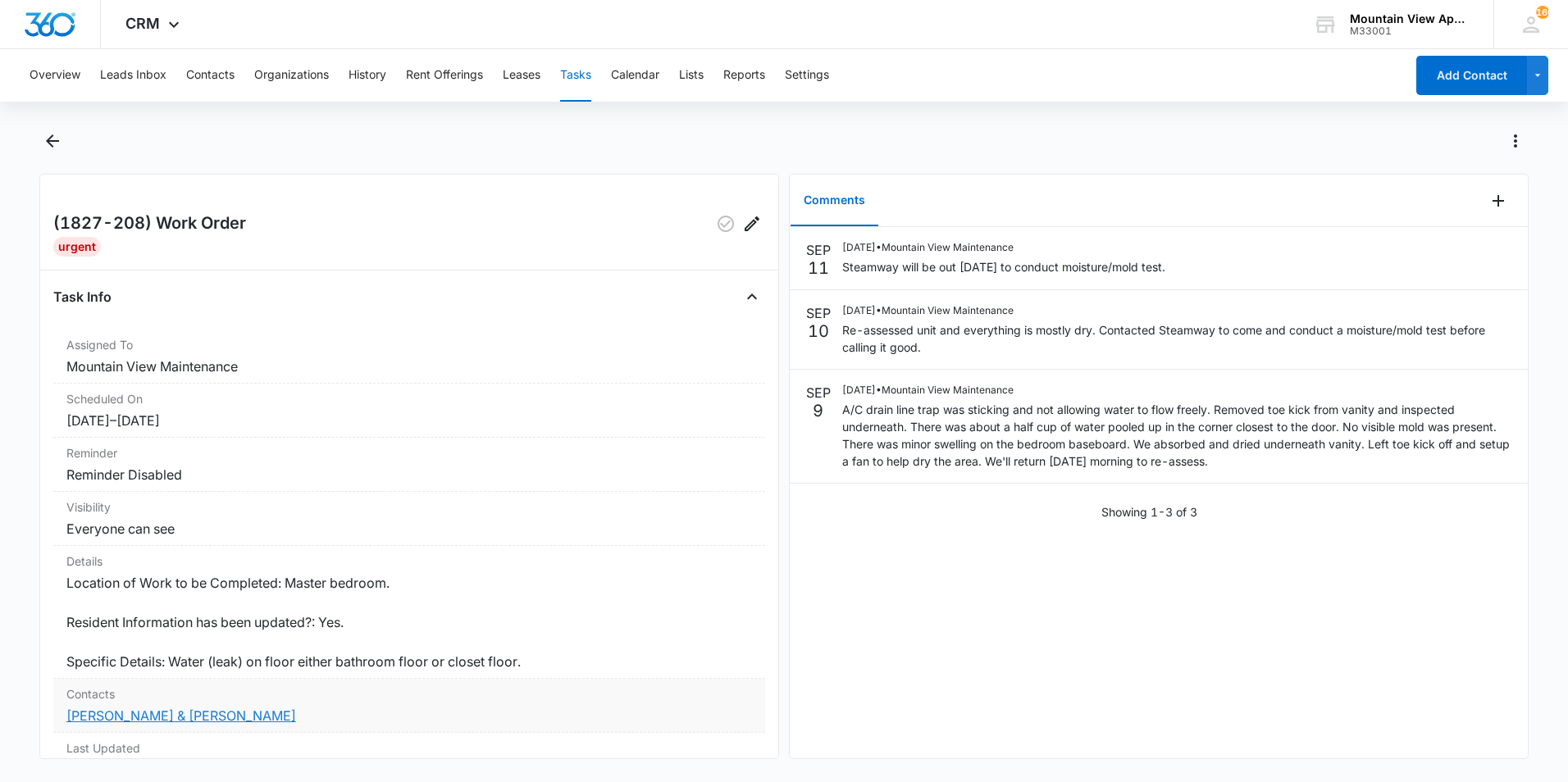
click at [178, 719] on link "[PERSON_NAME] & [PERSON_NAME]" at bounding box center [181, 715] width 230 height 16
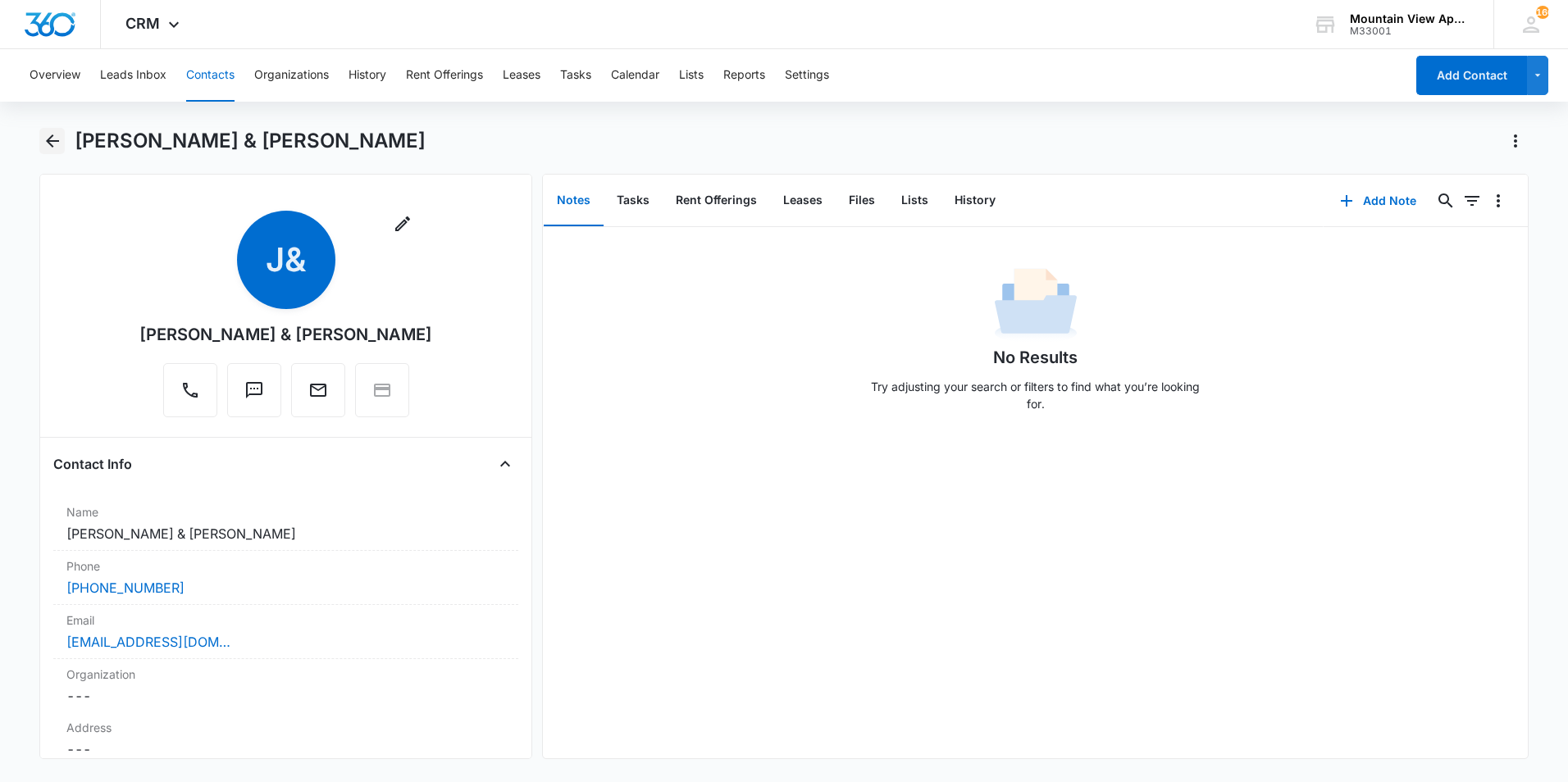
click at [46, 141] on icon "Back" at bounding box center [52, 141] width 20 height 20
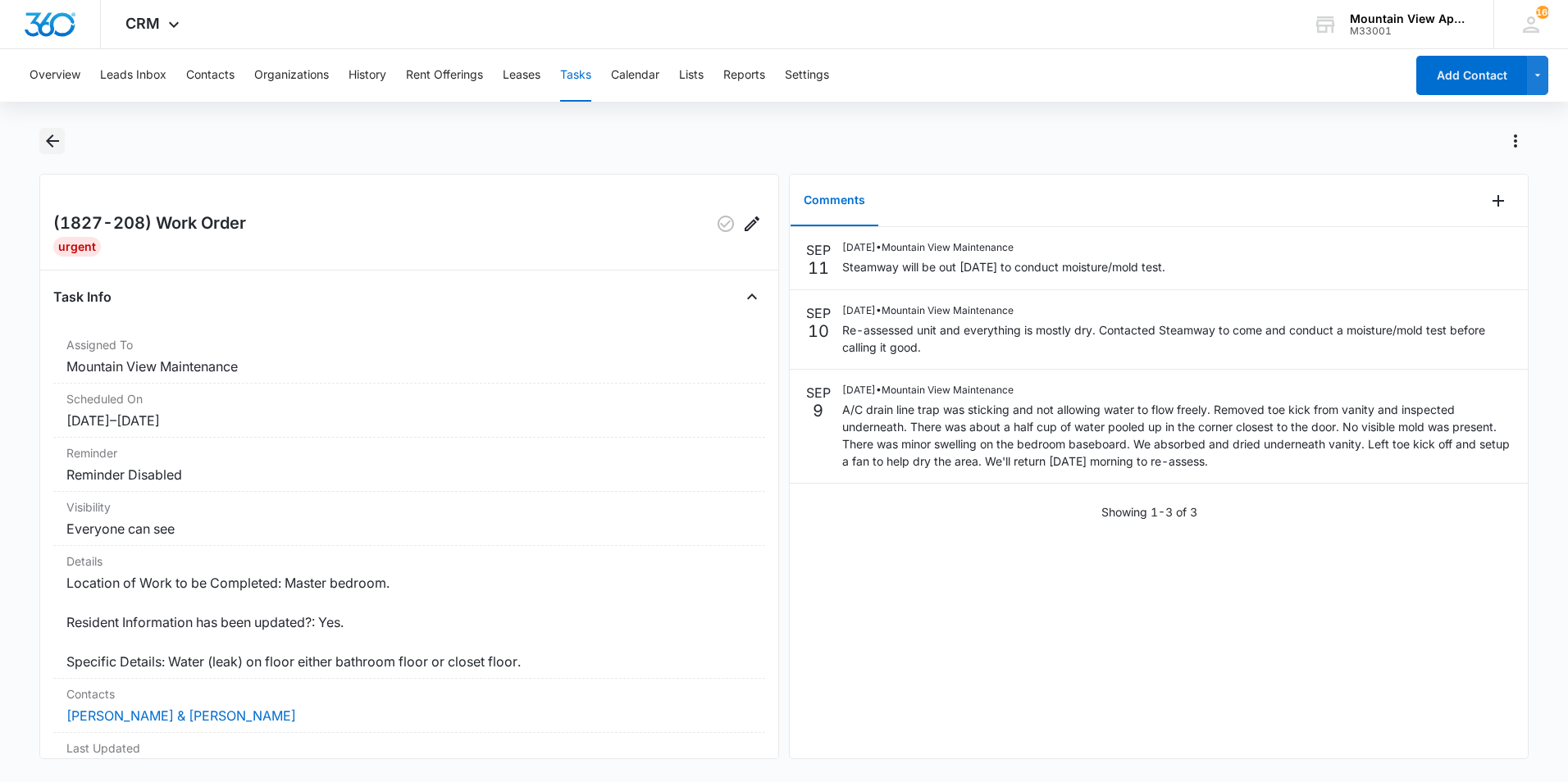
click at [54, 141] on icon "Back" at bounding box center [52, 140] width 13 height 13
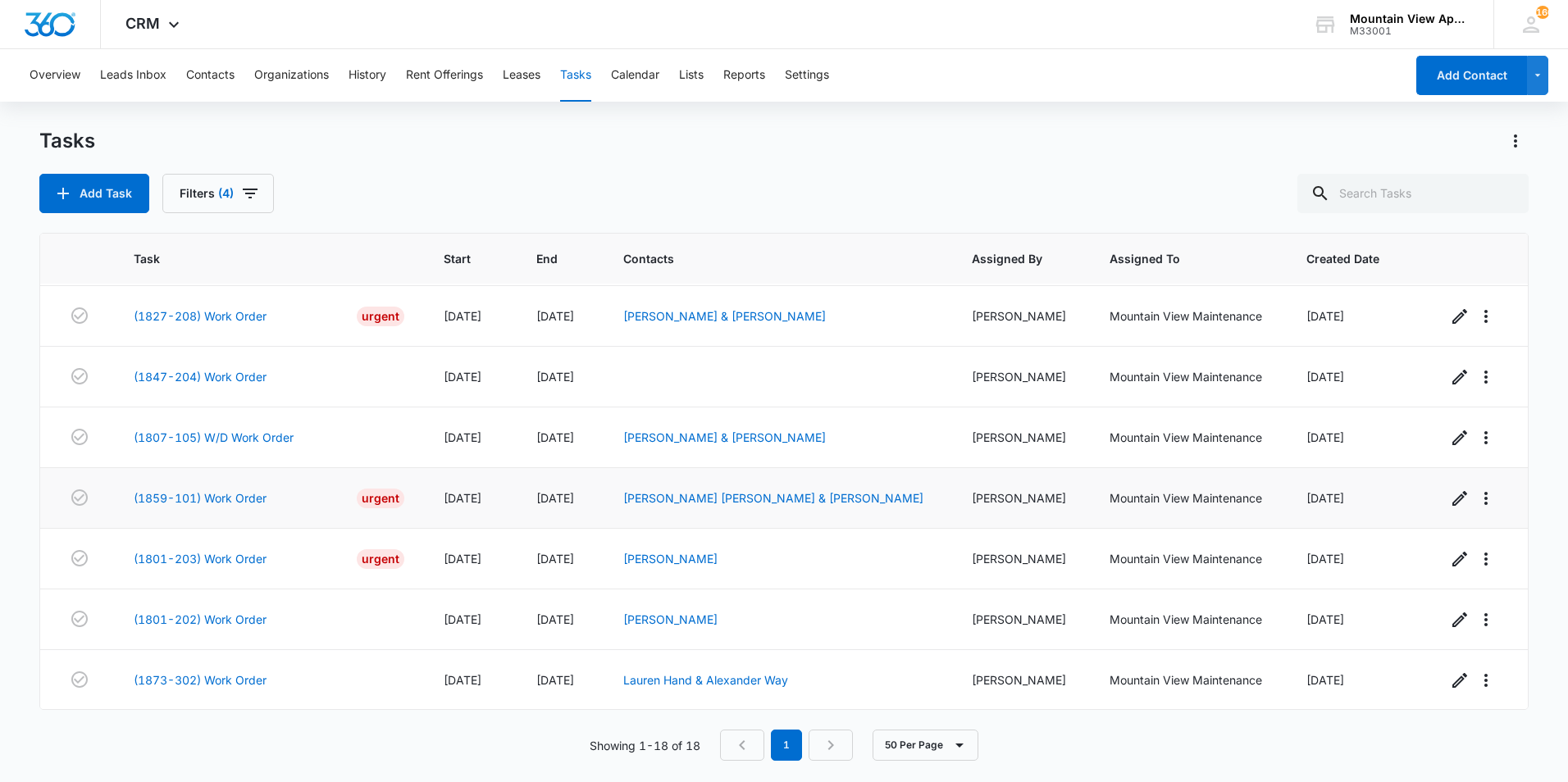
scroll to position [667, 0]
